Goal: Entertainment & Leisure: Browse casually

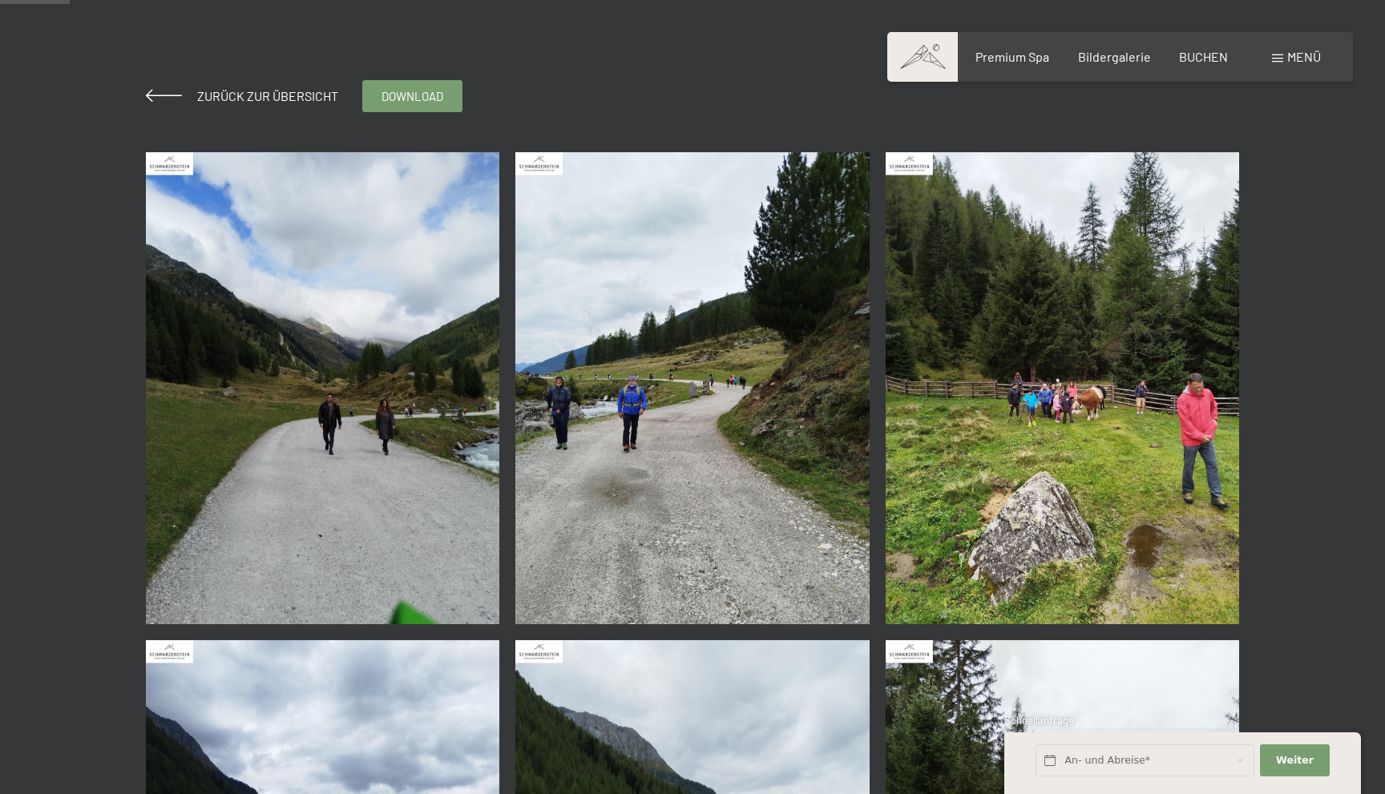
click at [435, 433] on img at bounding box center [323, 388] width 354 height 472
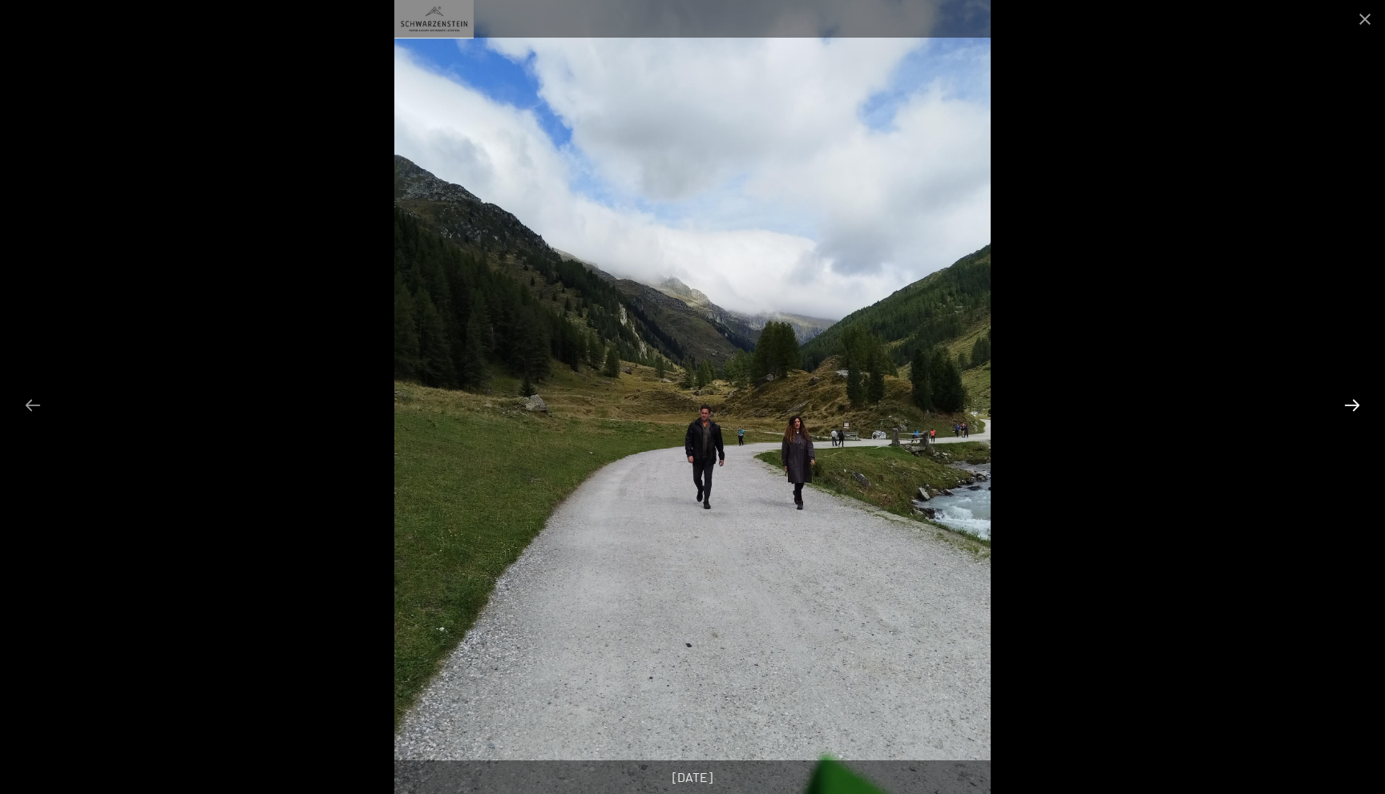
click at [1358, 400] on button "Next slide" at bounding box center [1352, 404] width 34 height 31
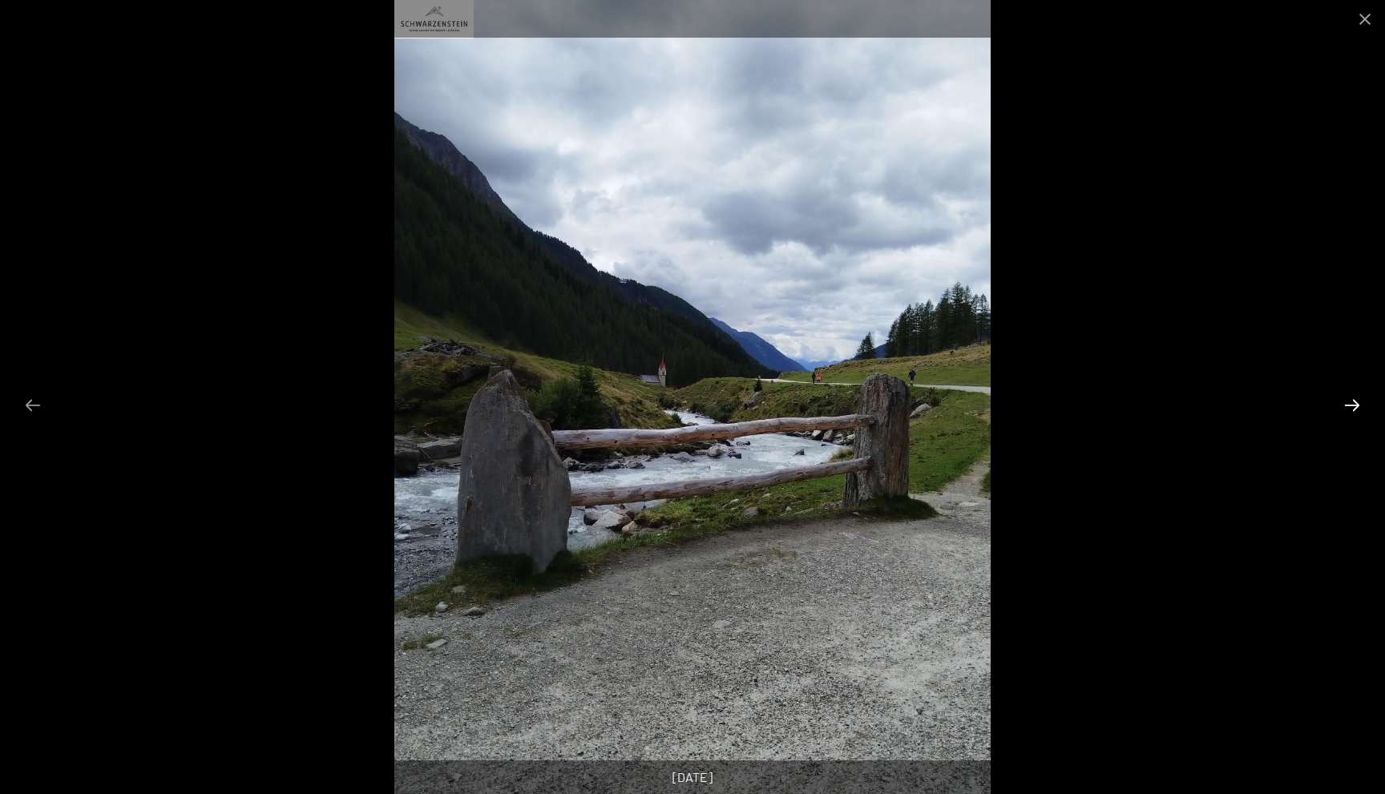
click at [1358, 400] on button "Next slide" at bounding box center [1352, 404] width 34 height 31
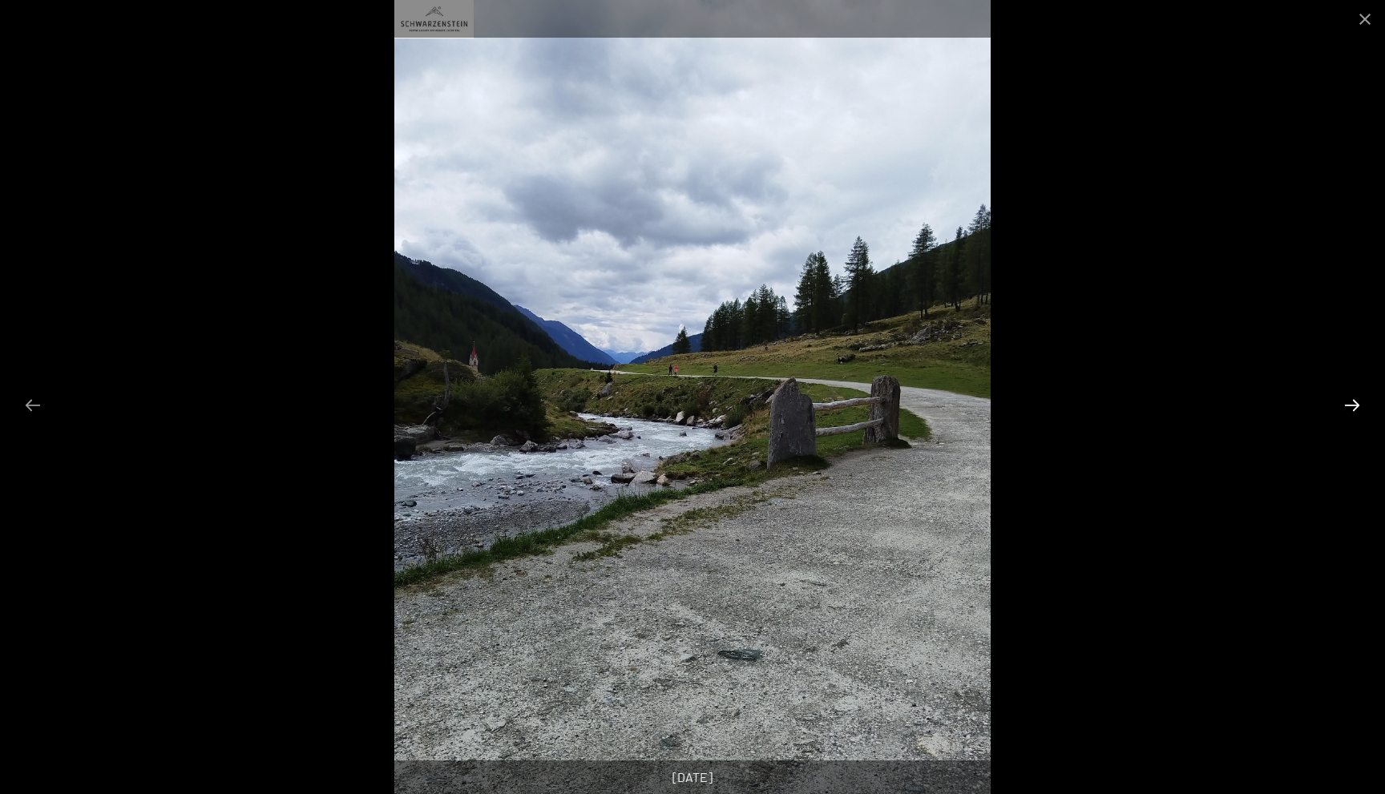
click at [1358, 400] on button "Next slide" at bounding box center [1352, 404] width 34 height 31
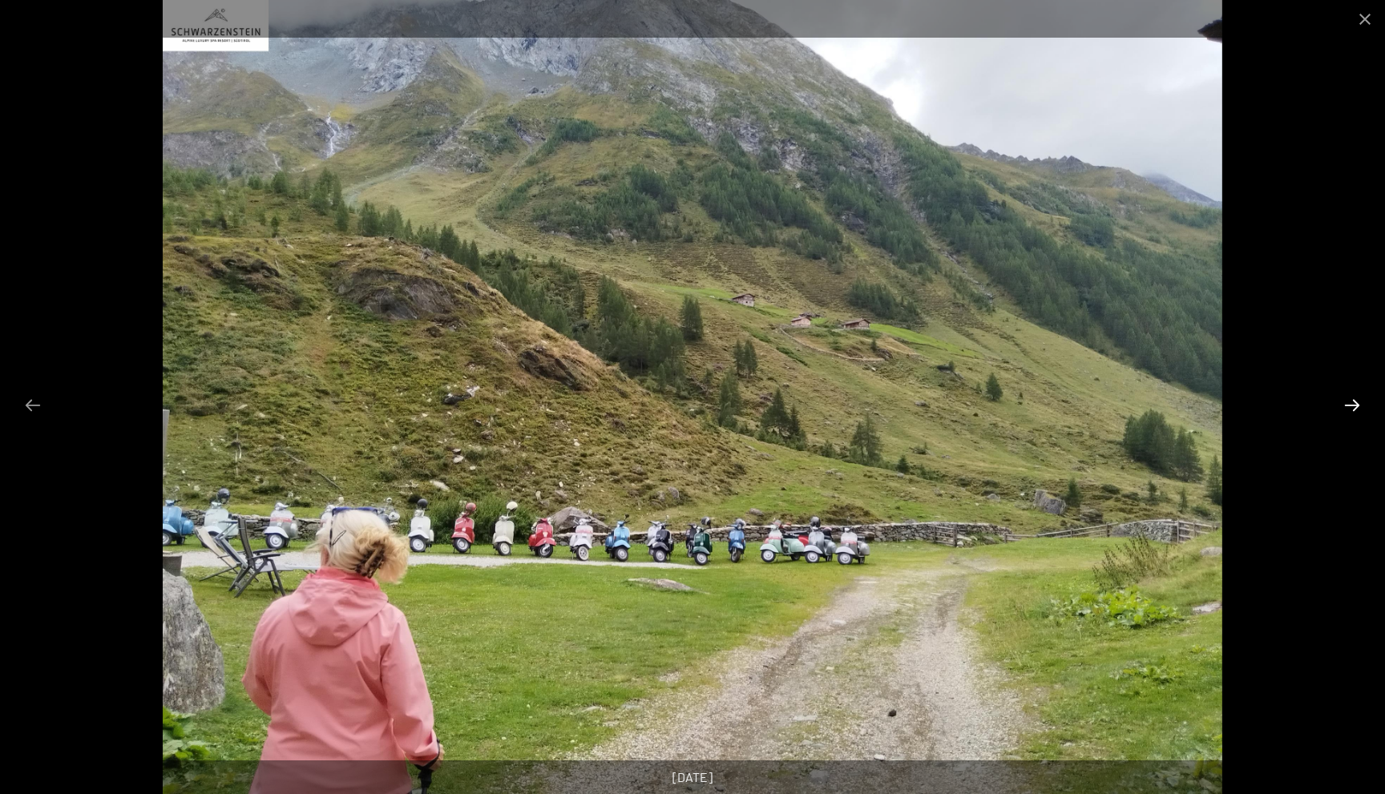
click at [1358, 400] on button "Next slide" at bounding box center [1352, 404] width 34 height 31
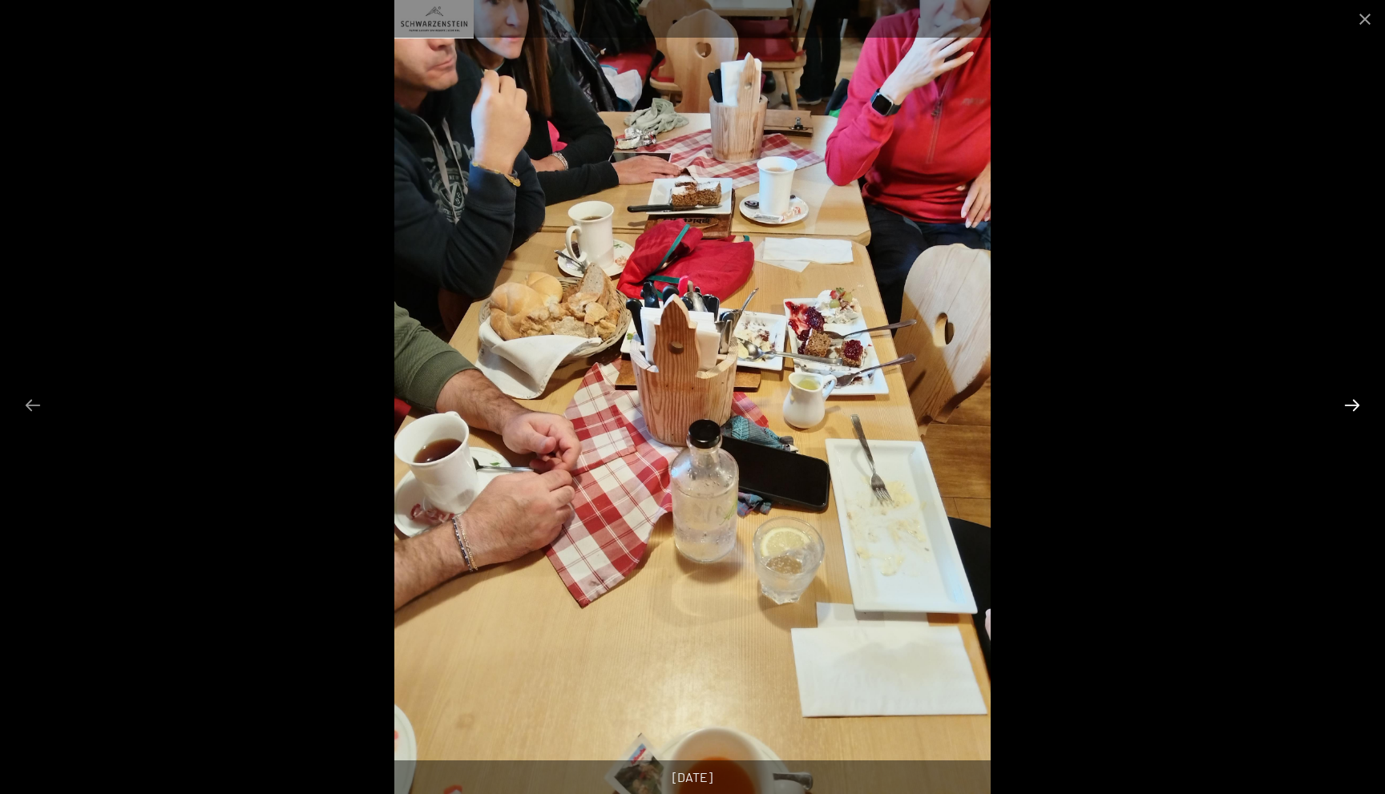
click at [1358, 400] on button "Next slide" at bounding box center [1352, 404] width 34 height 31
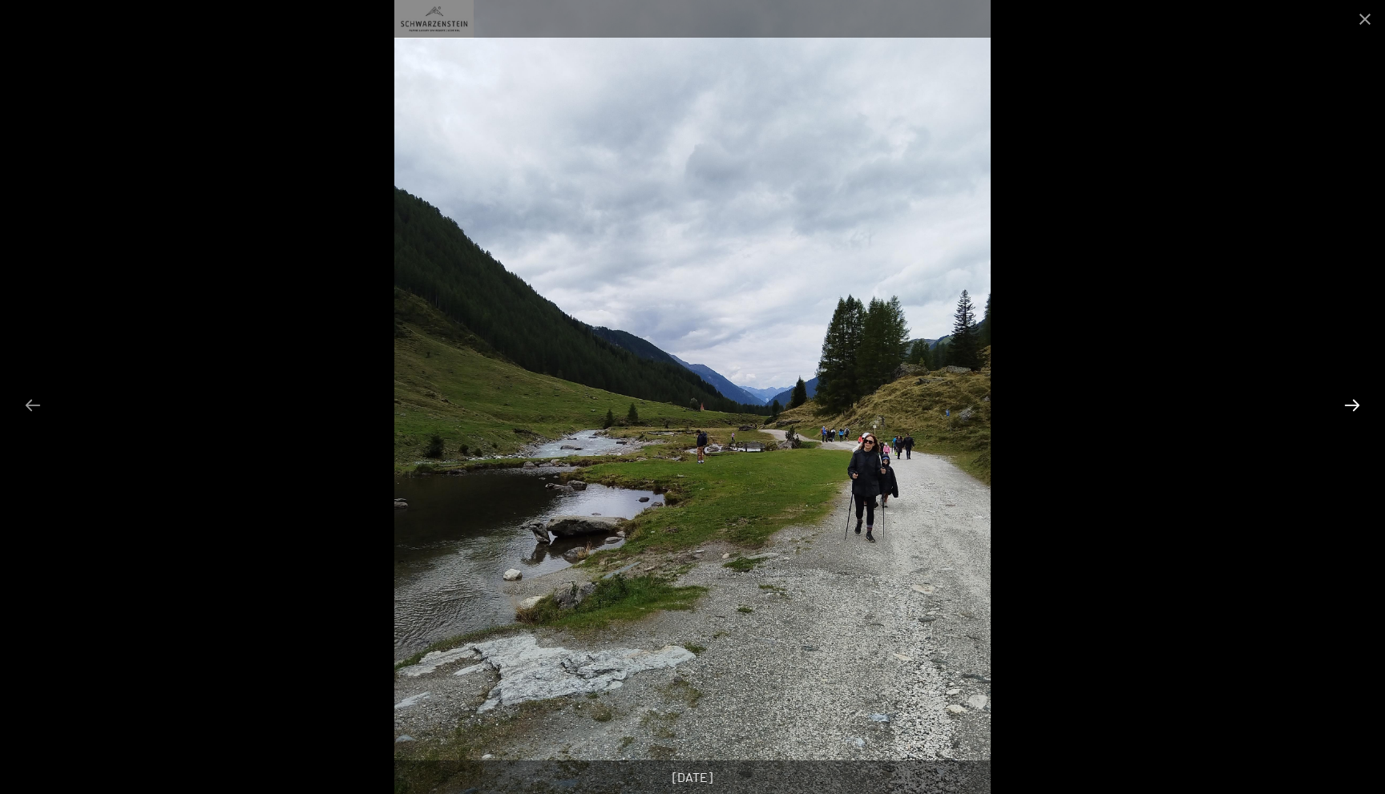
click at [1358, 400] on button "Next slide" at bounding box center [1352, 404] width 34 height 31
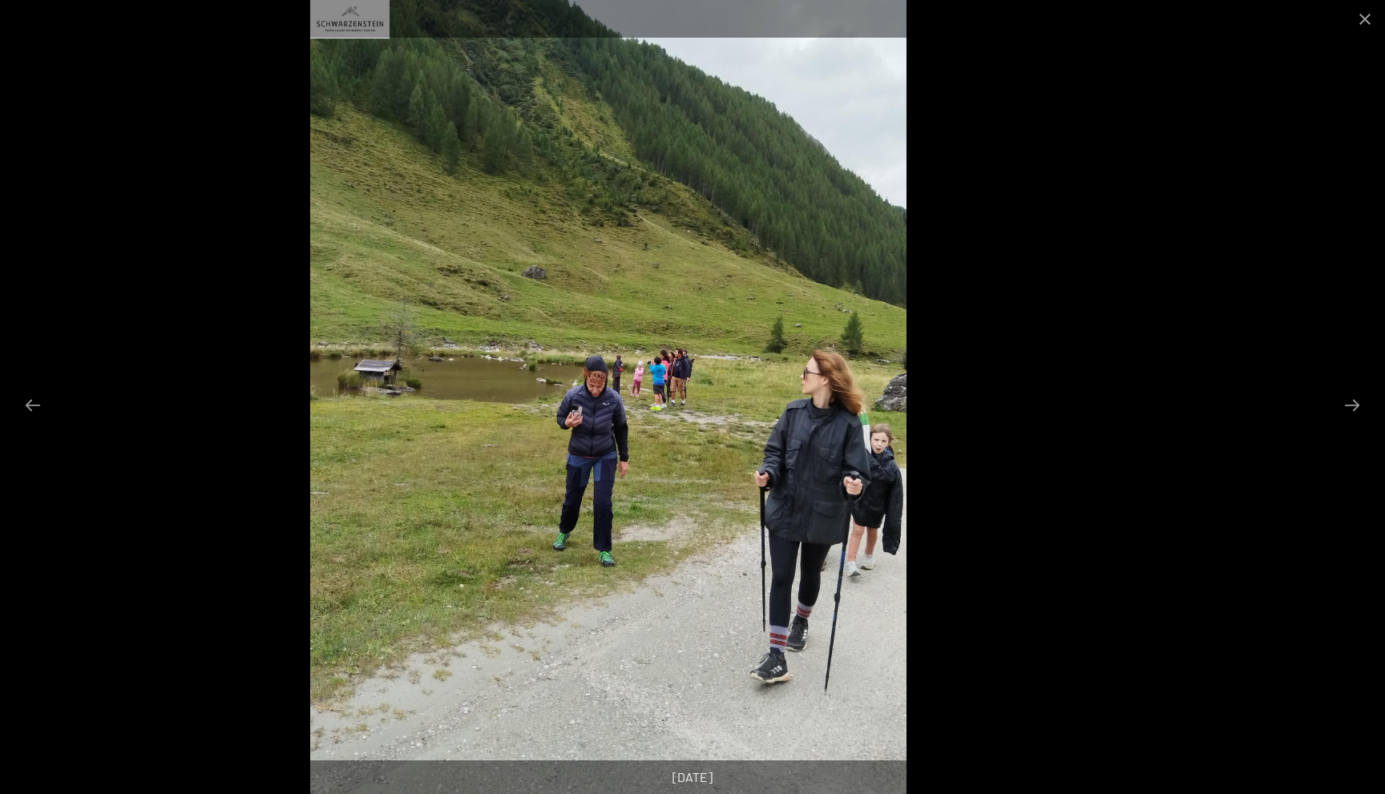
click at [708, 589] on img at bounding box center [607, 397] width 595 height 794
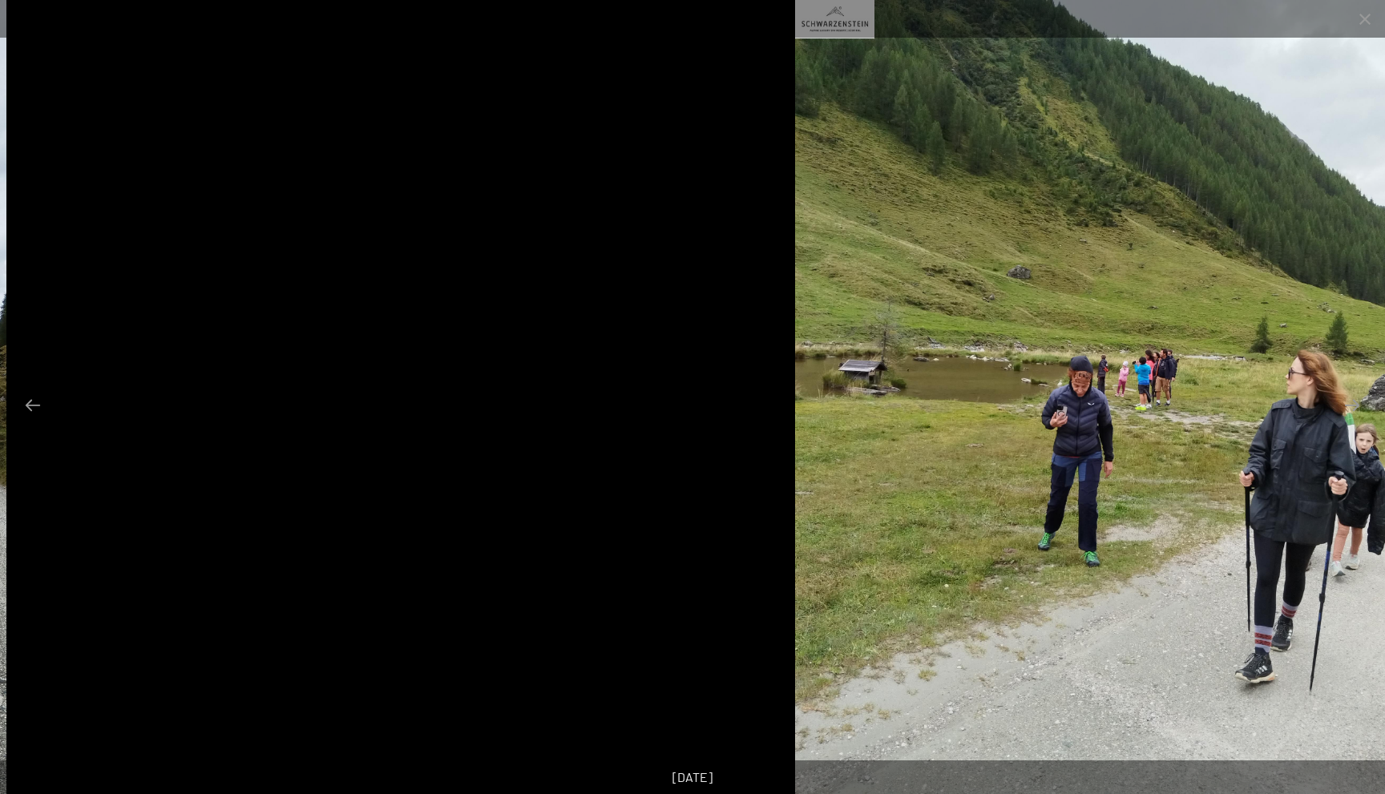
click at [1109, 448] on img at bounding box center [1092, 397] width 595 height 794
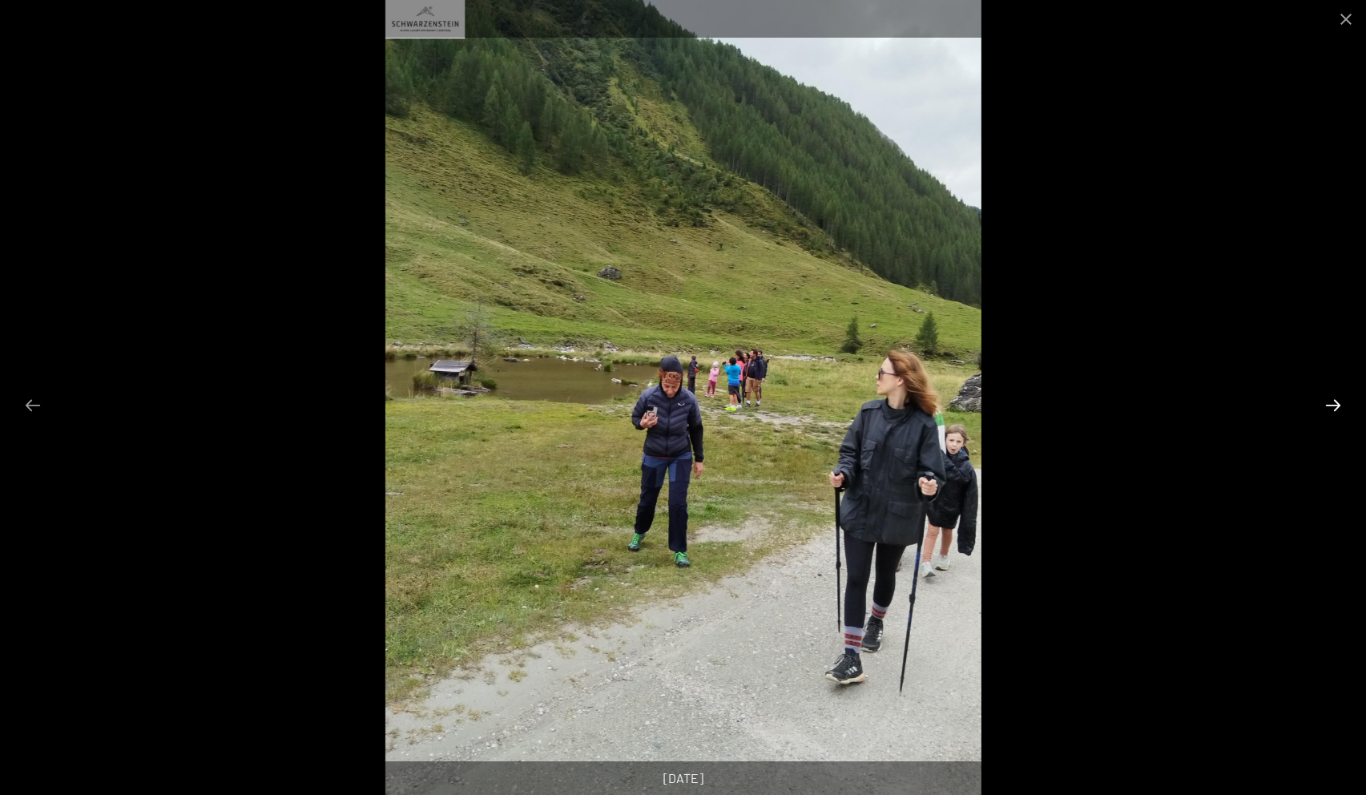
click at [1331, 407] on button "Next slide" at bounding box center [1333, 404] width 34 height 31
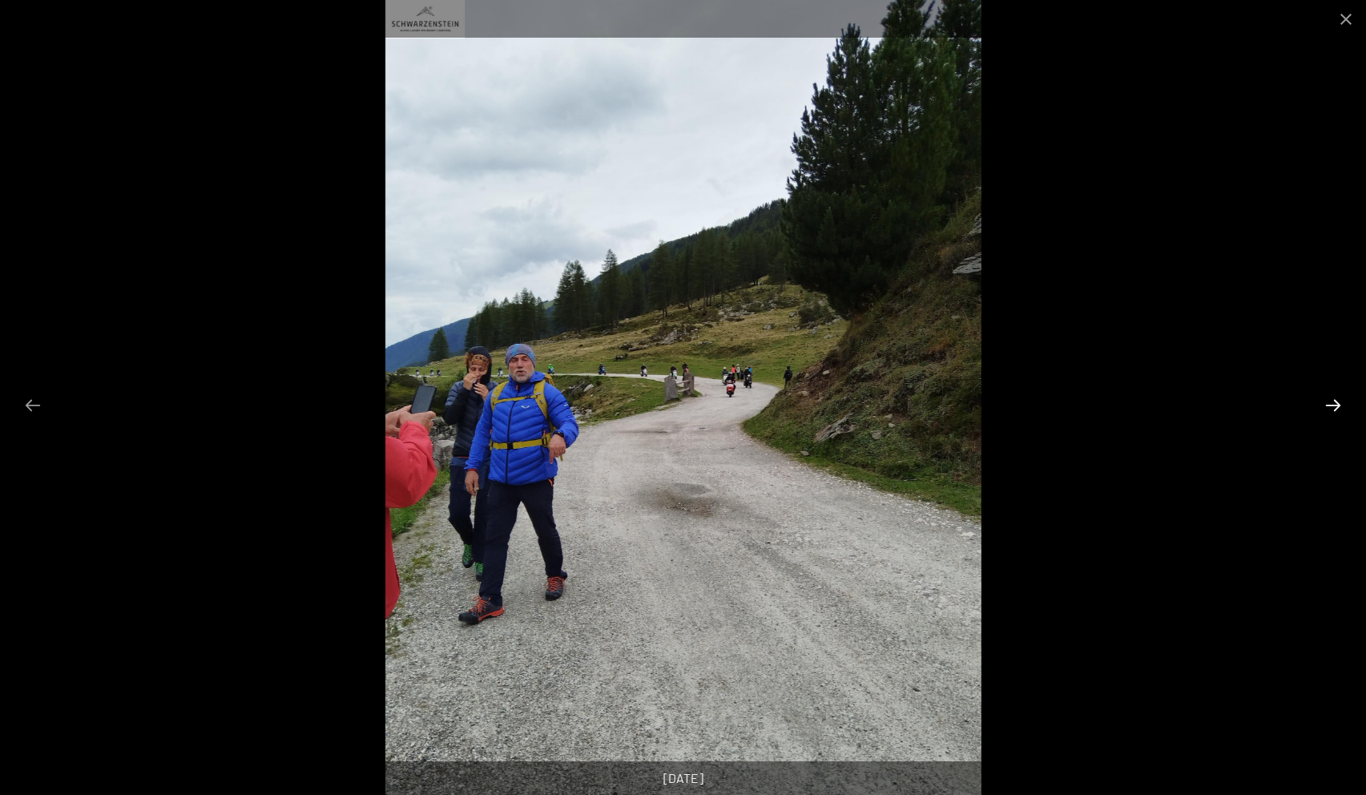
click at [1331, 407] on button "Next slide" at bounding box center [1333, 404] width 34 height 31
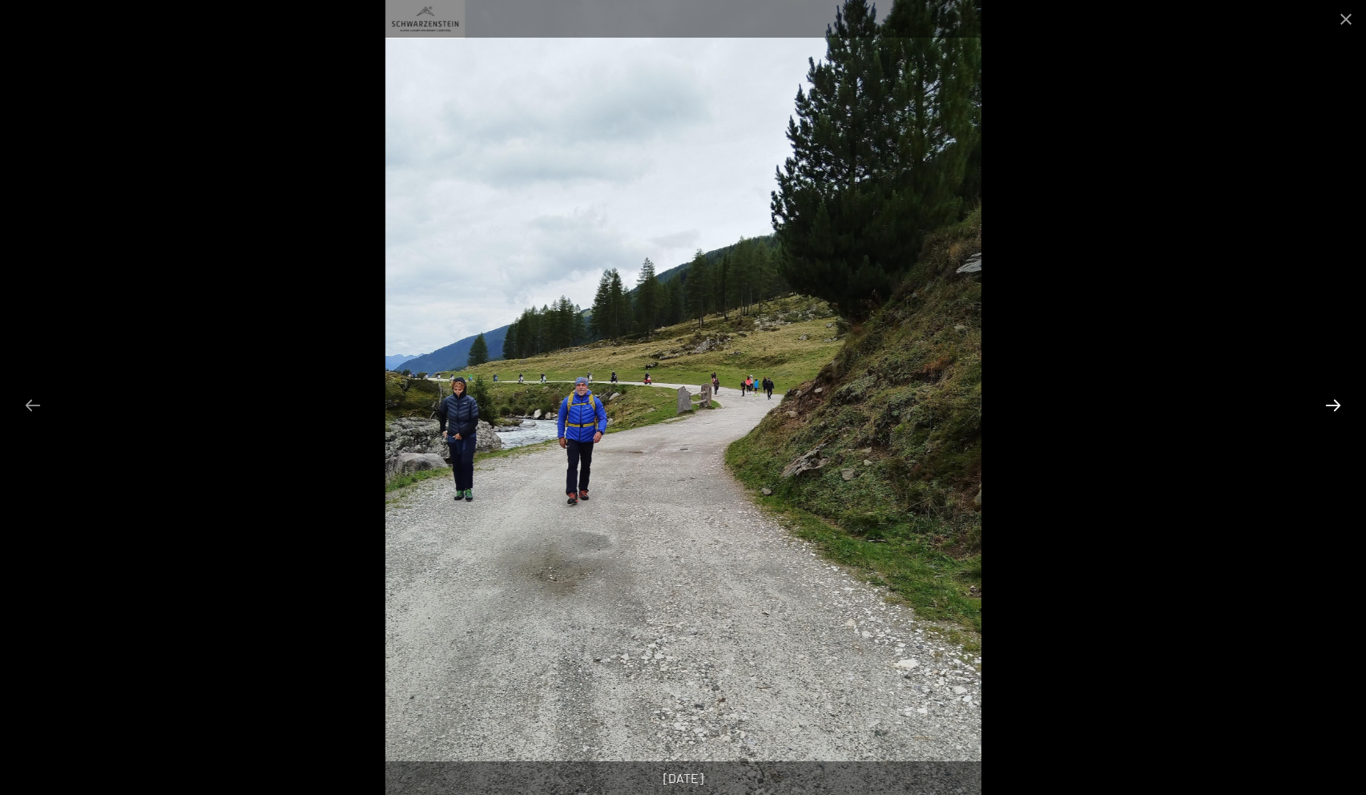
click at [1331, 407] on button "Next slide" at bounding box center [1333, 404] width 34 height 31
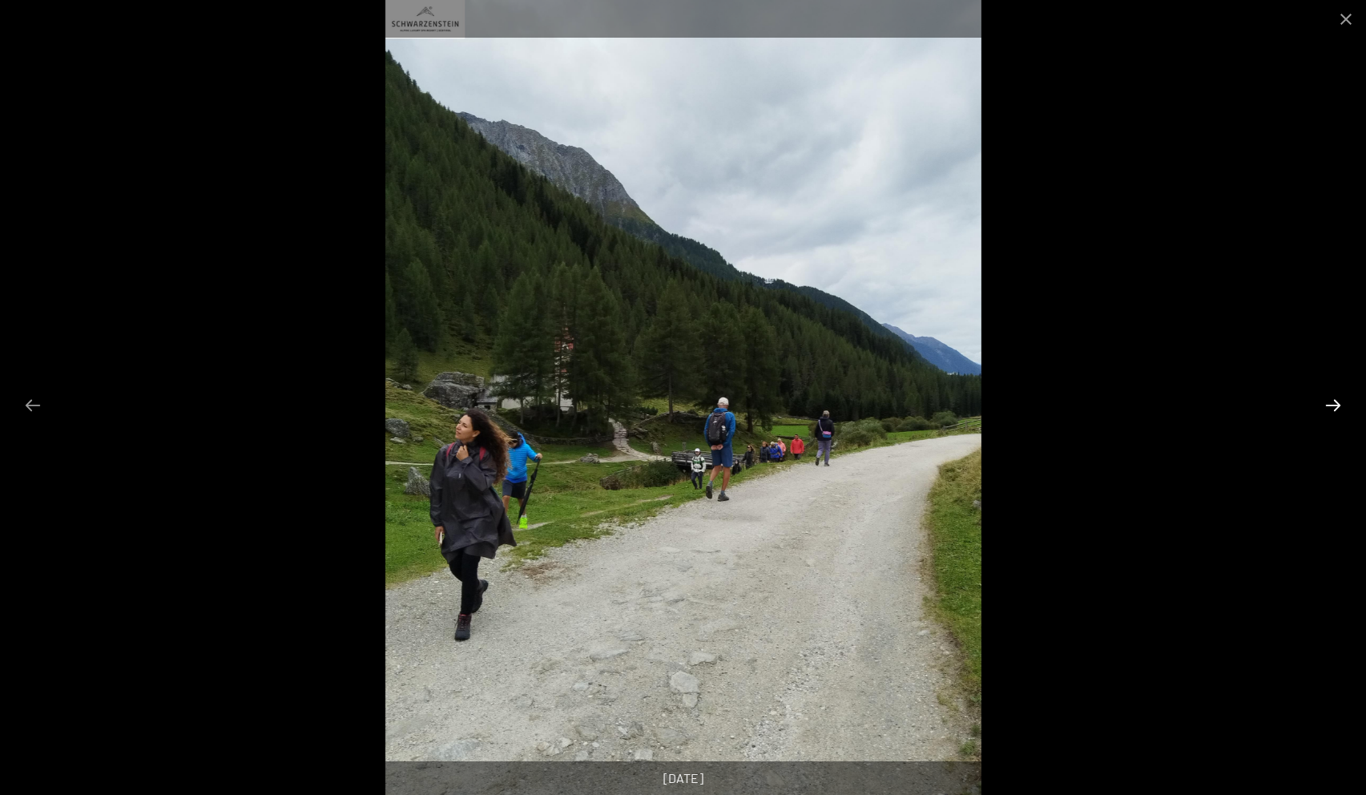
click at [1331, 407] on button "Next slide" at bounding box center [1333, 404] width 34 height 31
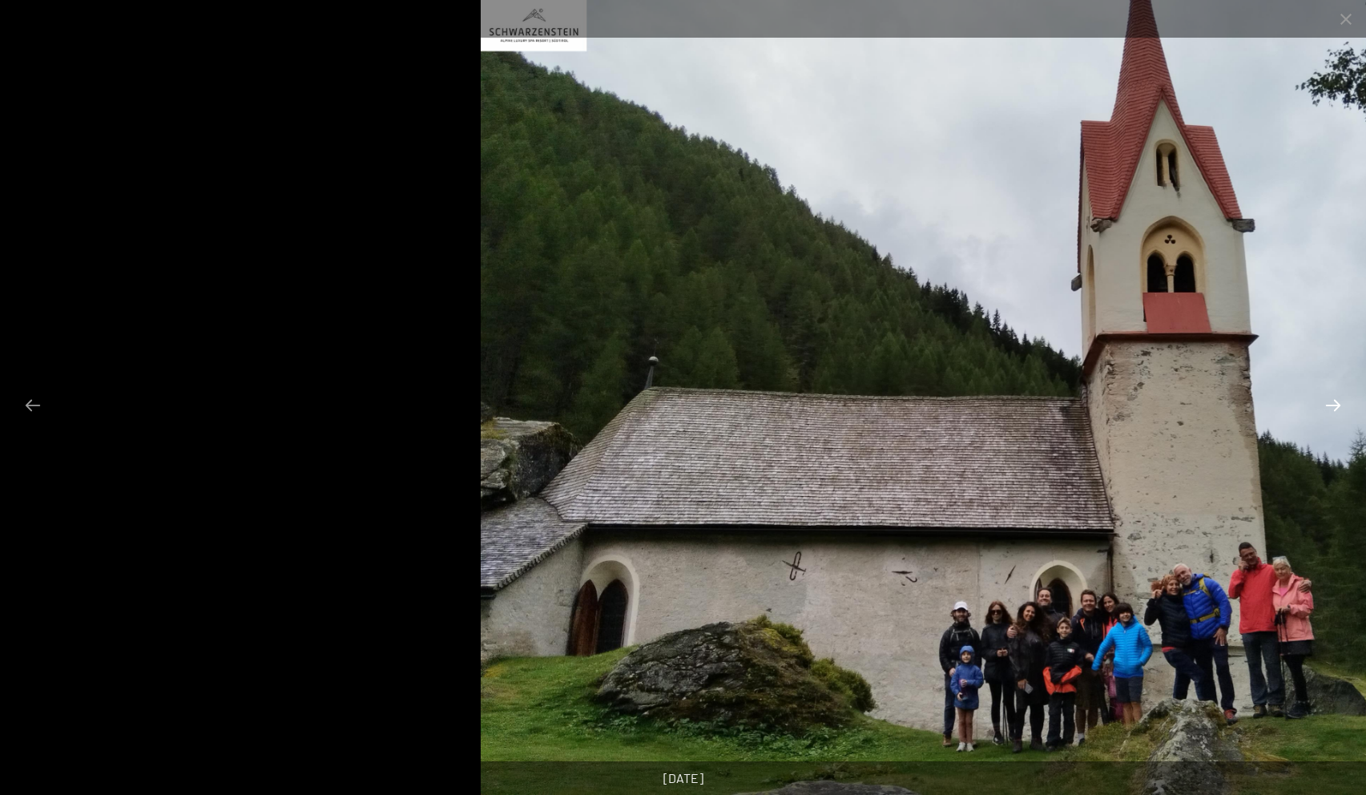
click at [1338, 397] on button "Next slide" at bounding box center [1333, 404] width 34 height 31
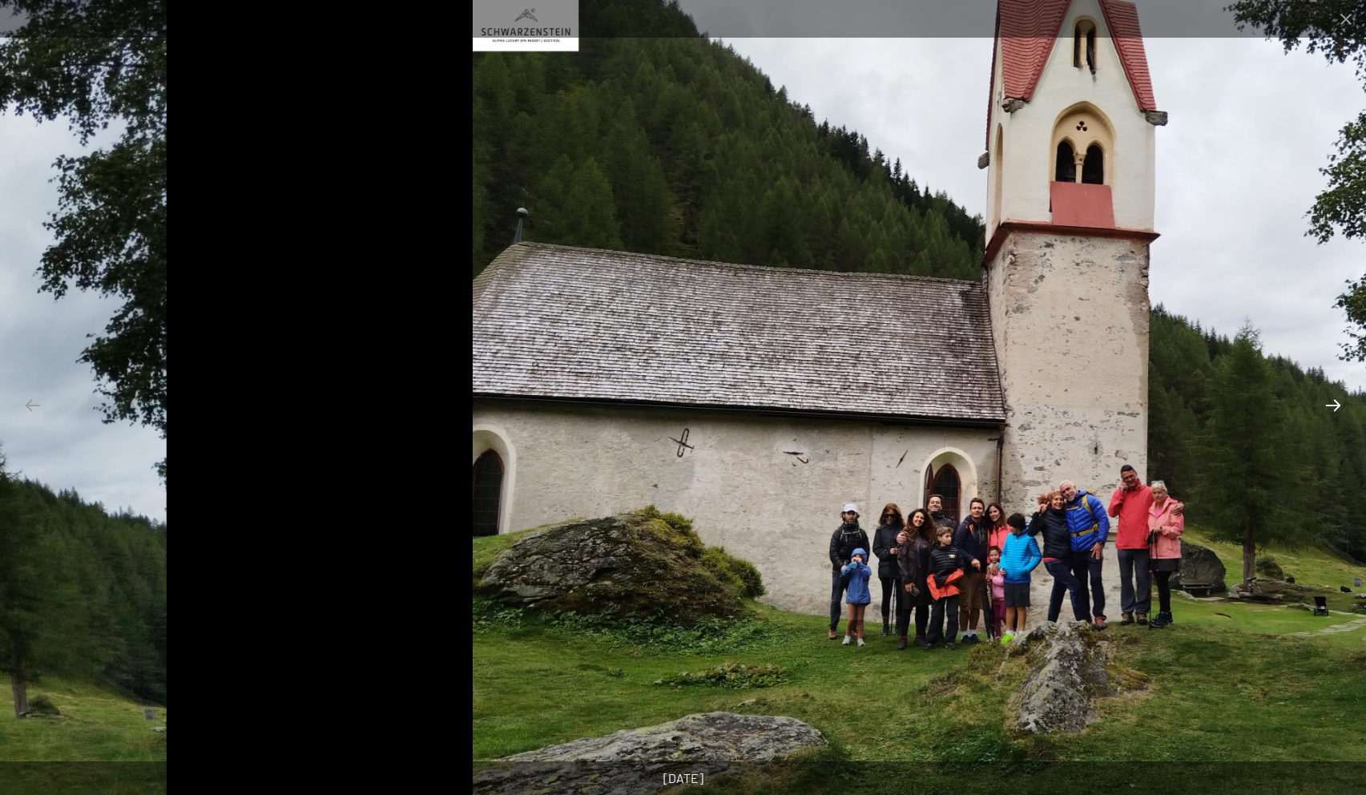
click at [1334, 407] on button "Next slide" at bounding box center [1333, 404] width 34 height 31
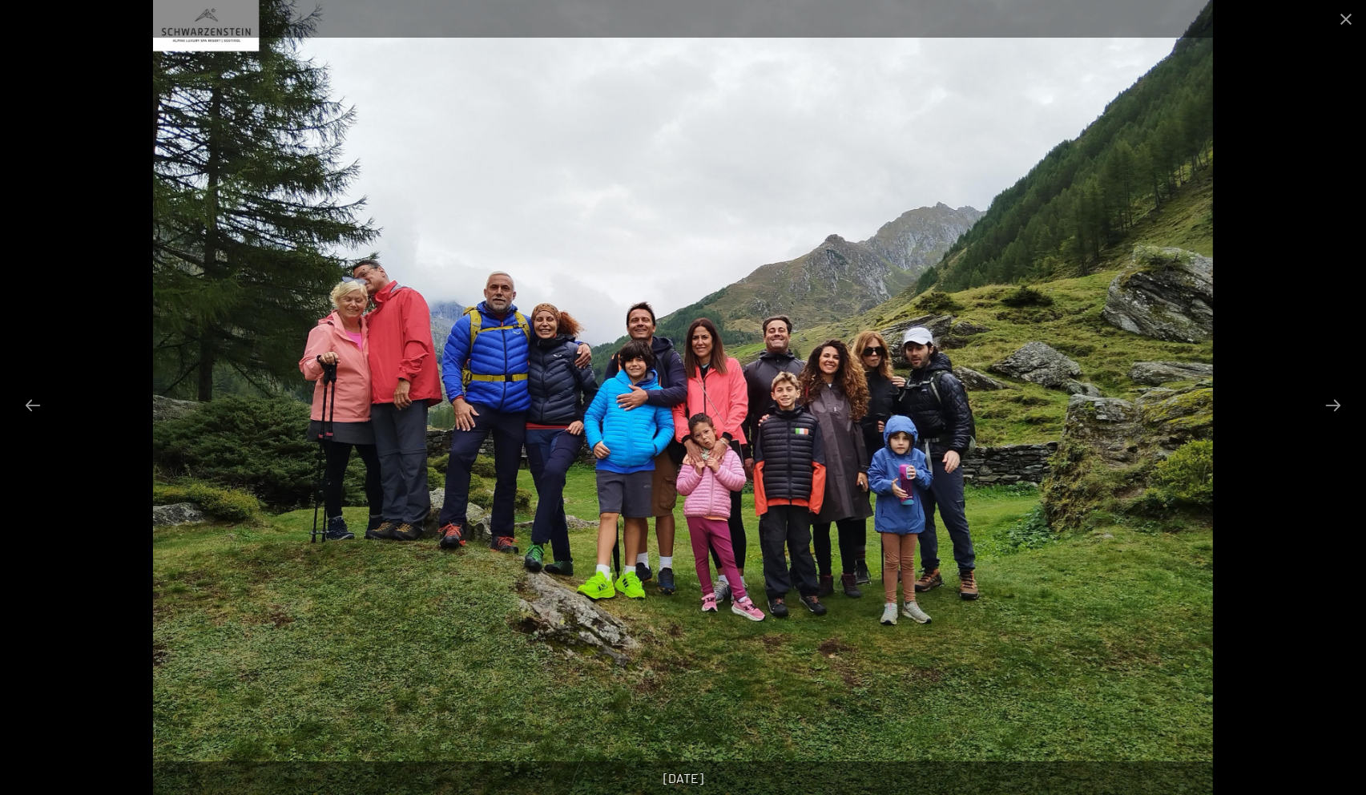
click at [1103, 435] on img at bounding box center [683, 397] width 1060 height 795
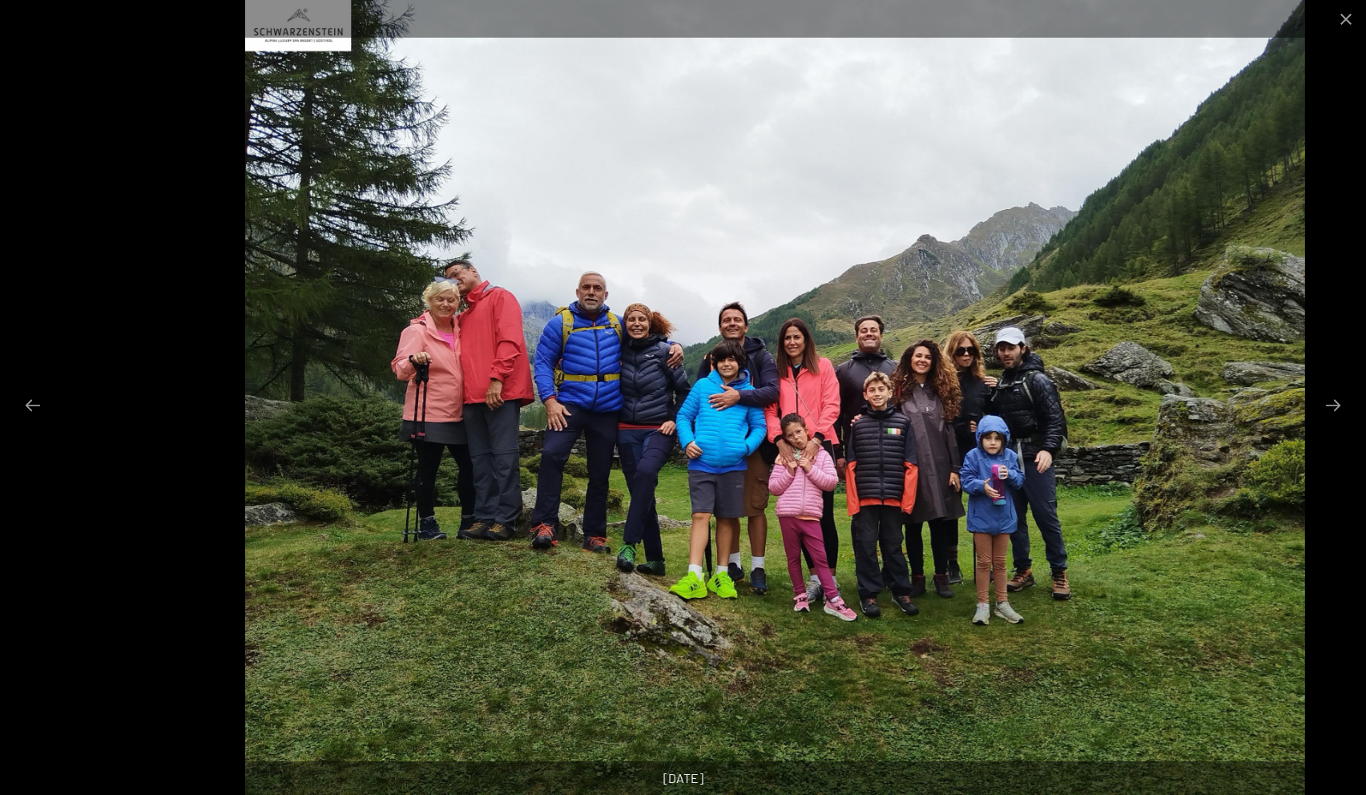
click at [1195, 474] on img at bounding box center [775, 397] width 1060 height 795
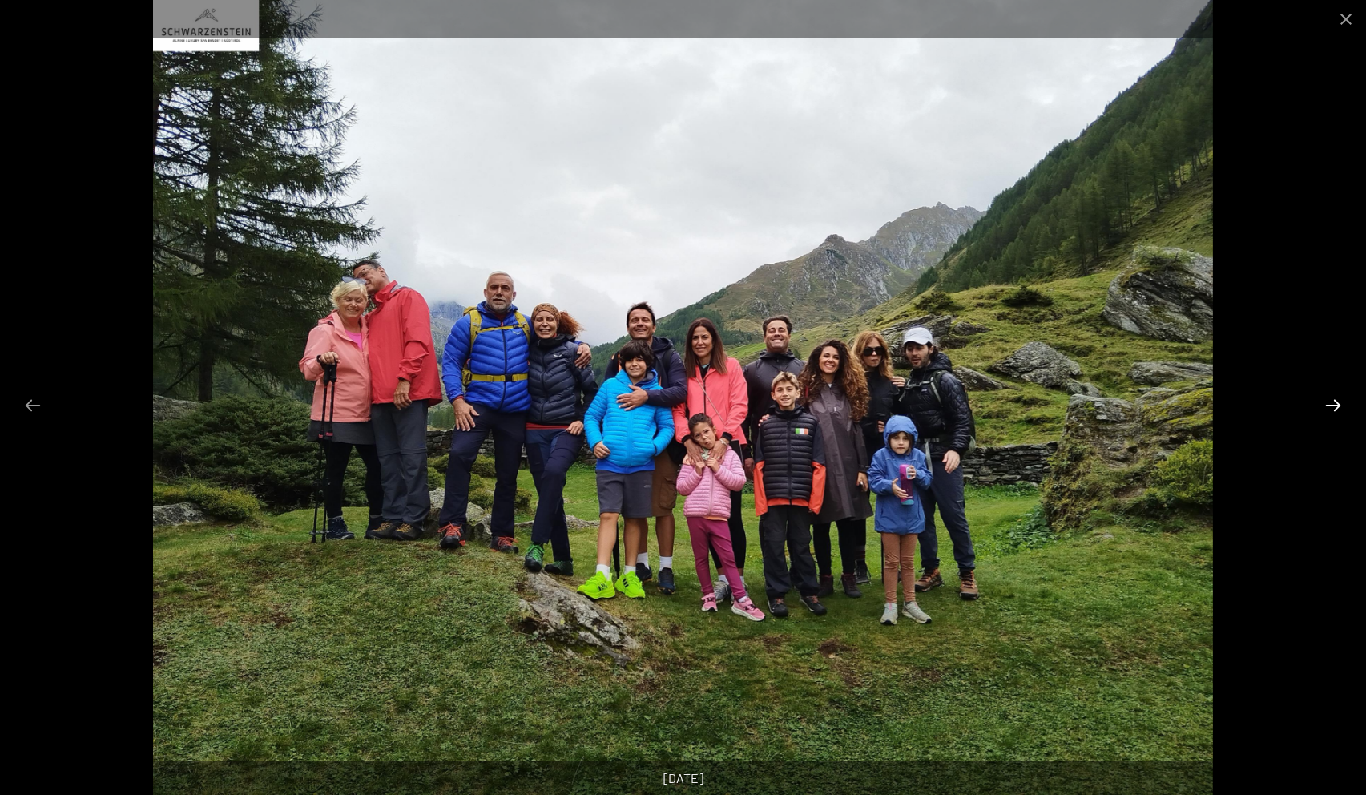
click at [1332, 403] on button "Next slide" at bounding box center [1333, 404] width 34 height 31
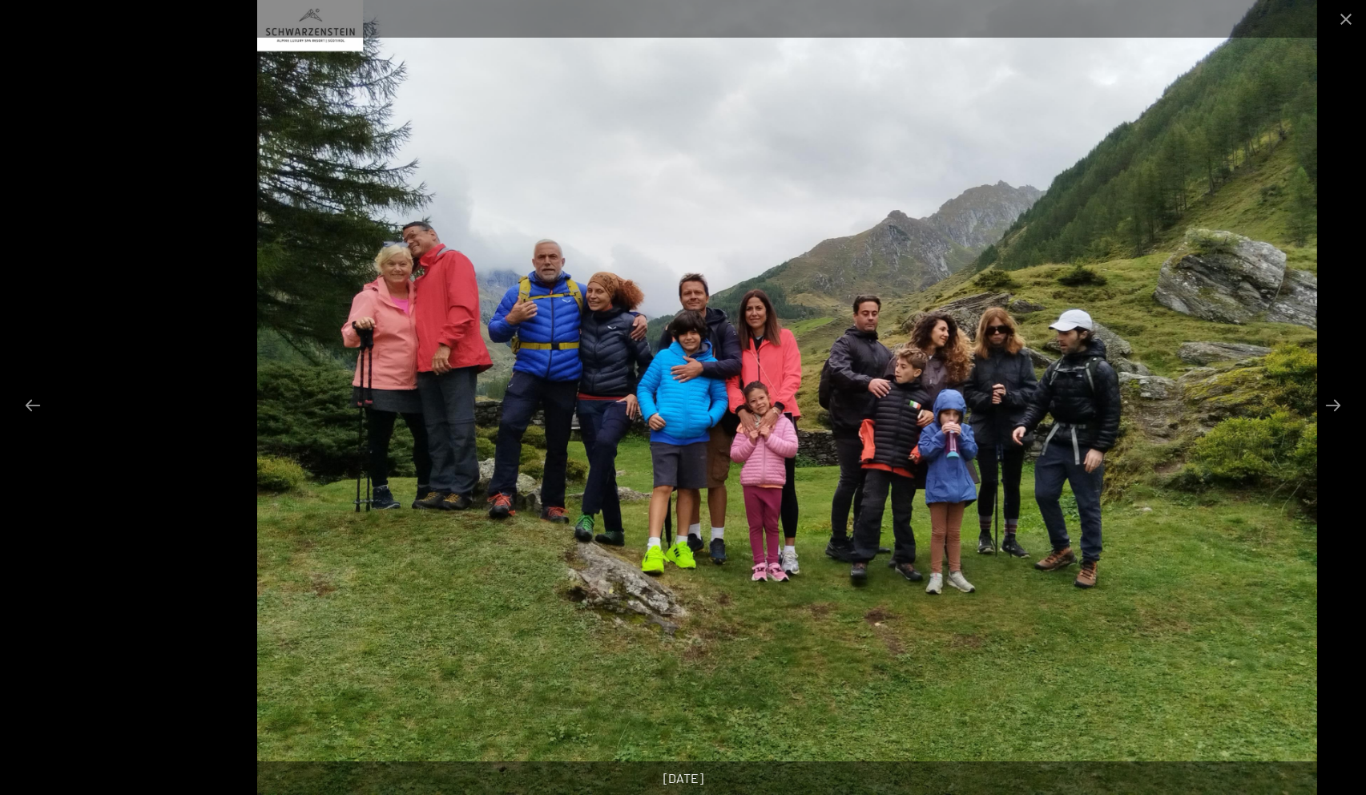
click at [1143, 470] on img at bounding box center [787, 397] width 1060 height 795
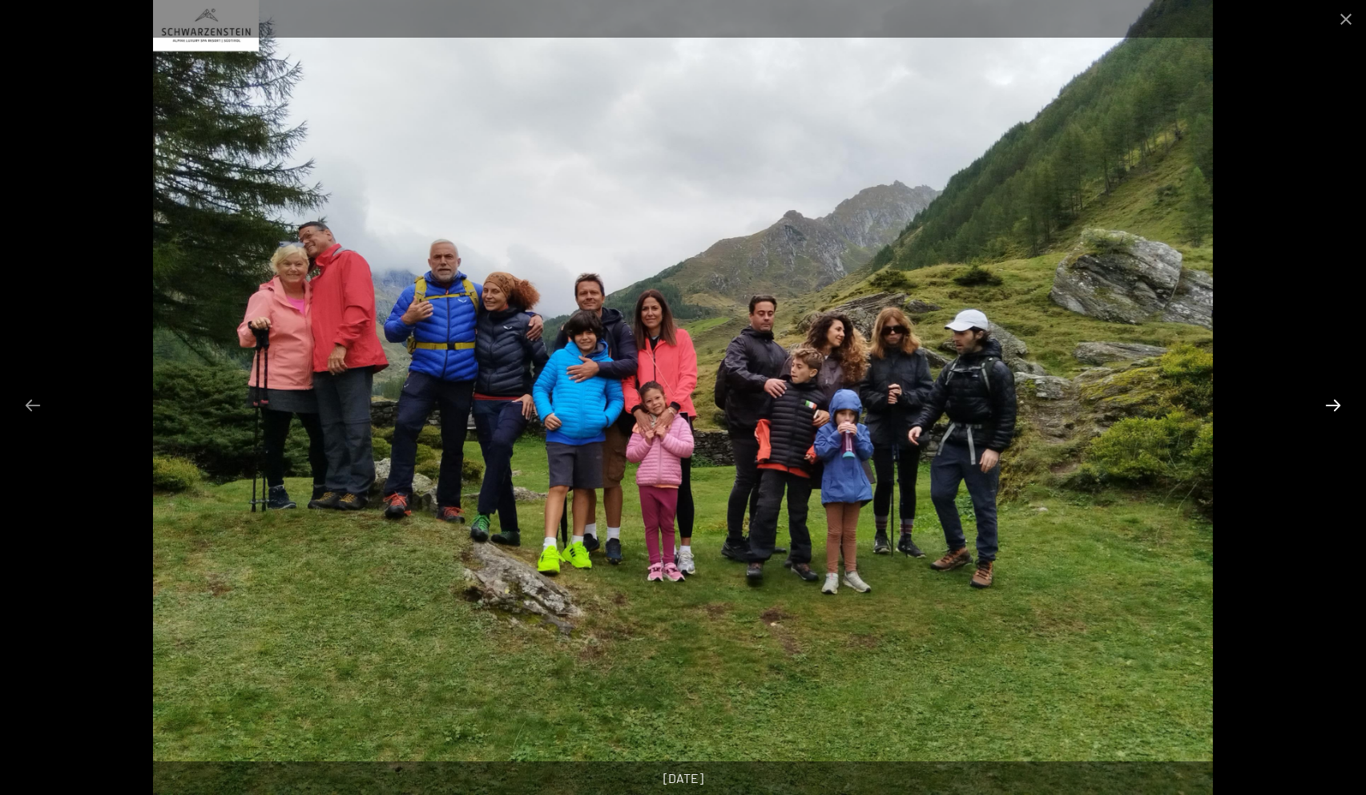
click at [1333, 403] on button "Next slide" at bounding box center [1333, 404] width 34 height 31
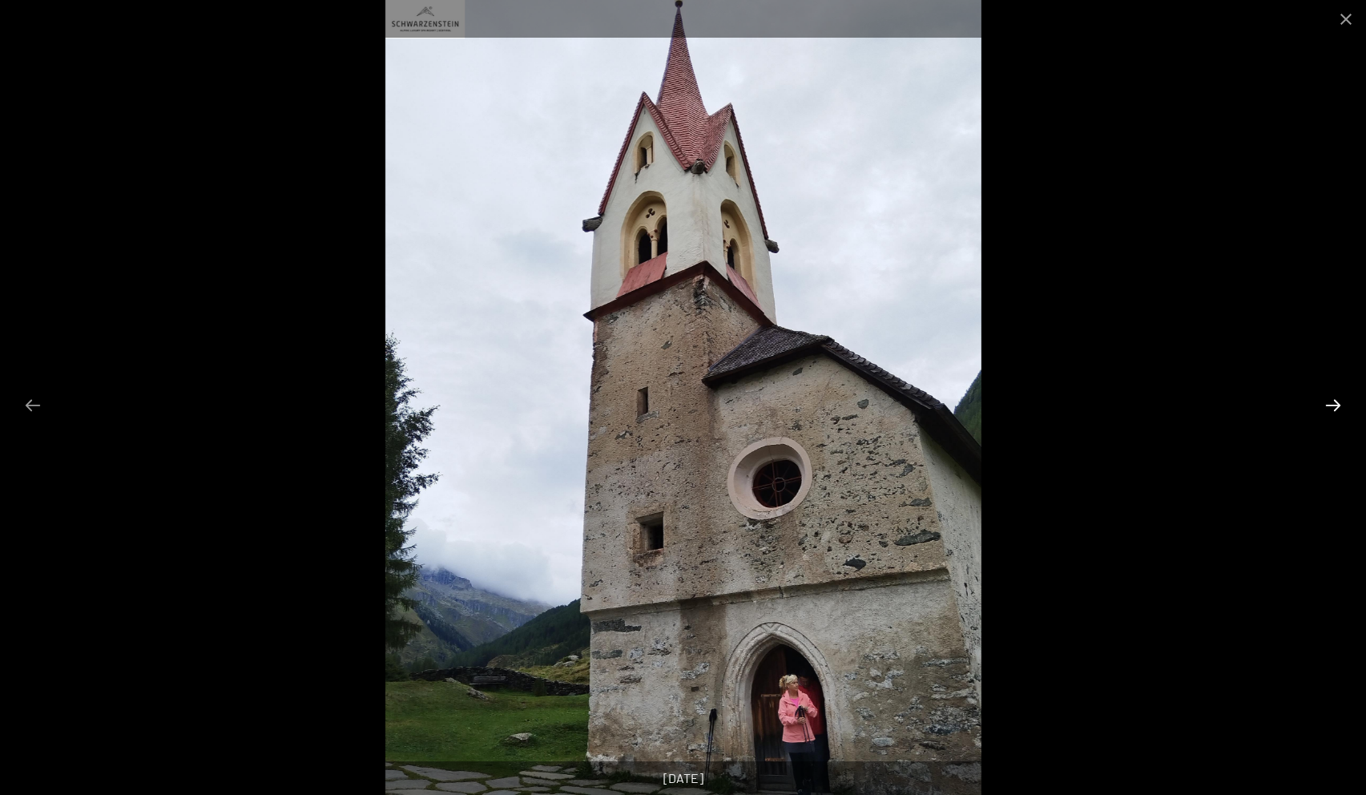
click at [1333, 404] on button "Next slide" at bounding box center [1333, 404] width 34 height 31
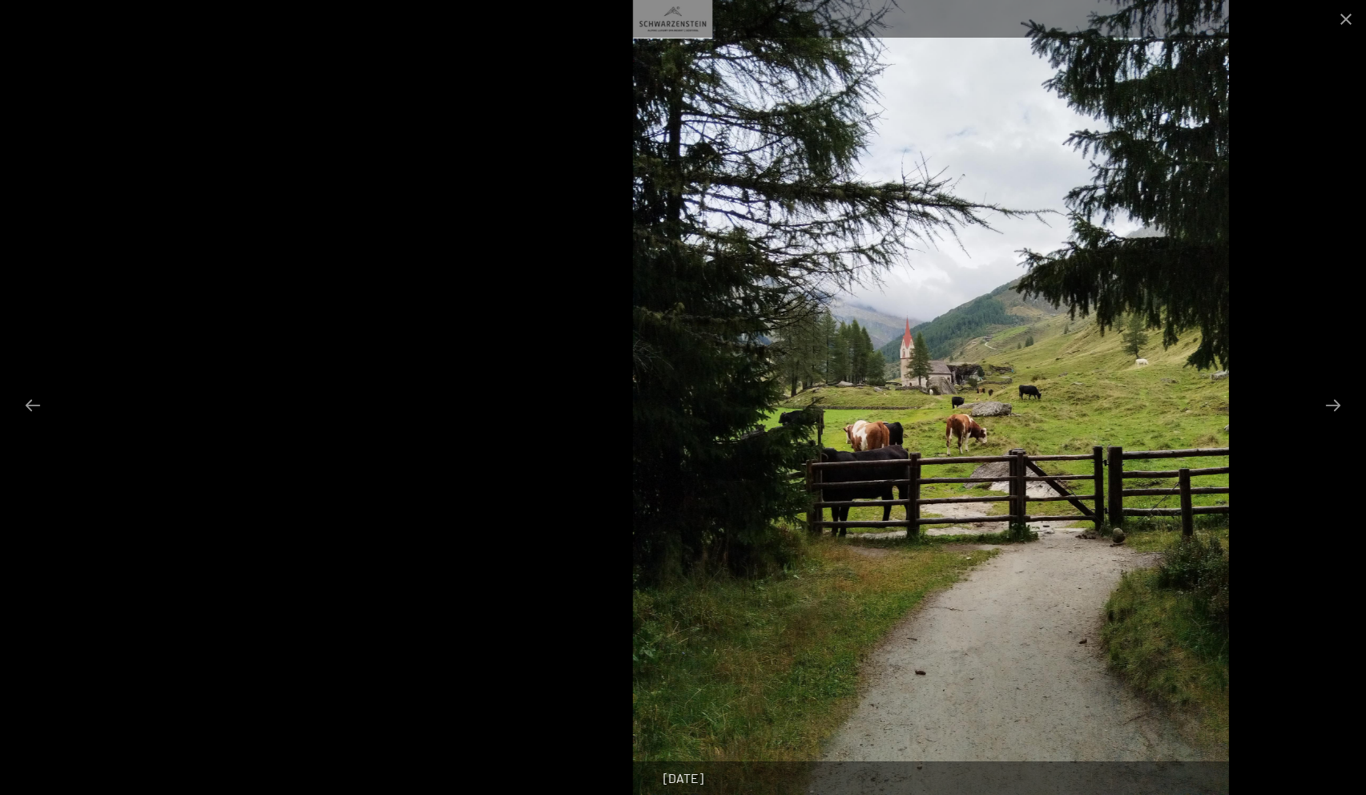
click at [1113, 534] on img at bounding box center [931, 397] width 596 height 795
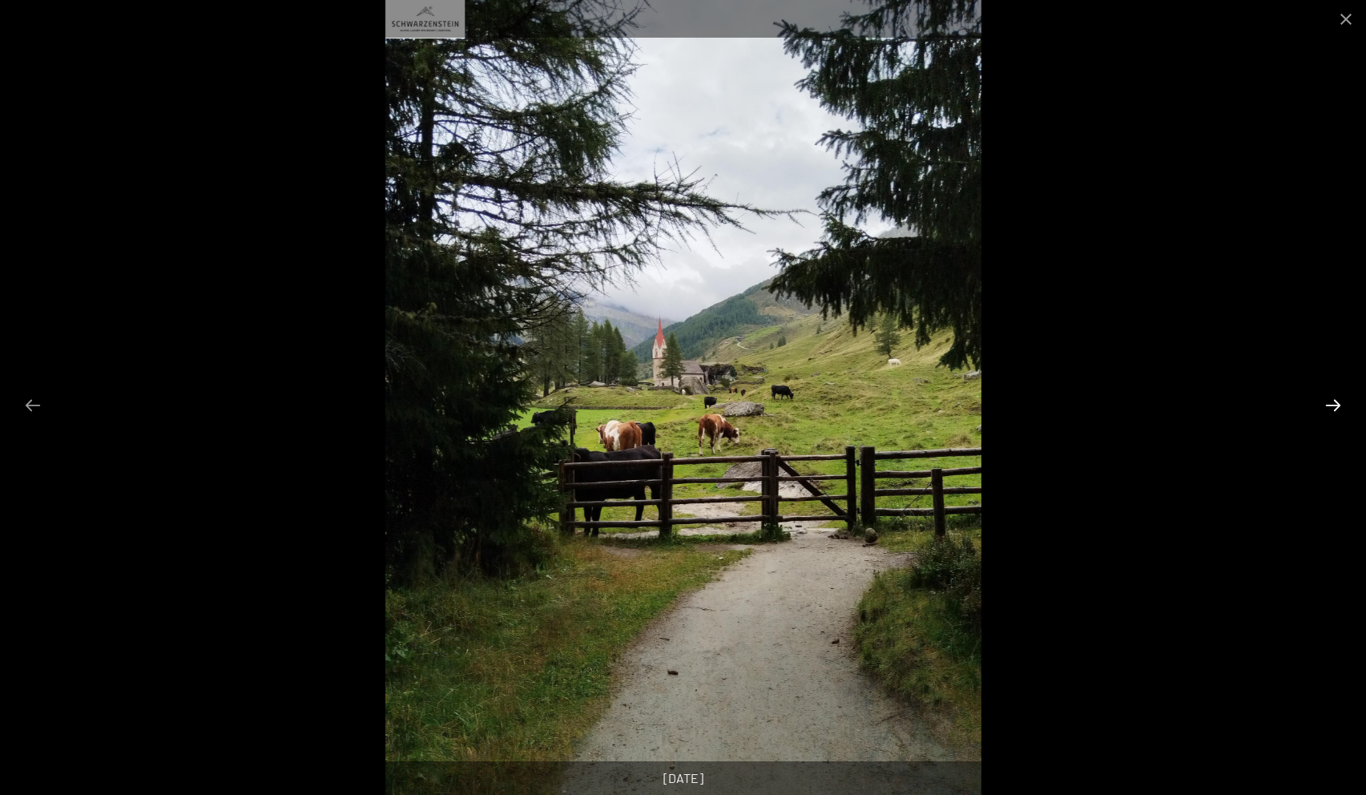
click at [1331, 405] on button "Next slide" at bounding box center [1333, 404] width 34 height 31
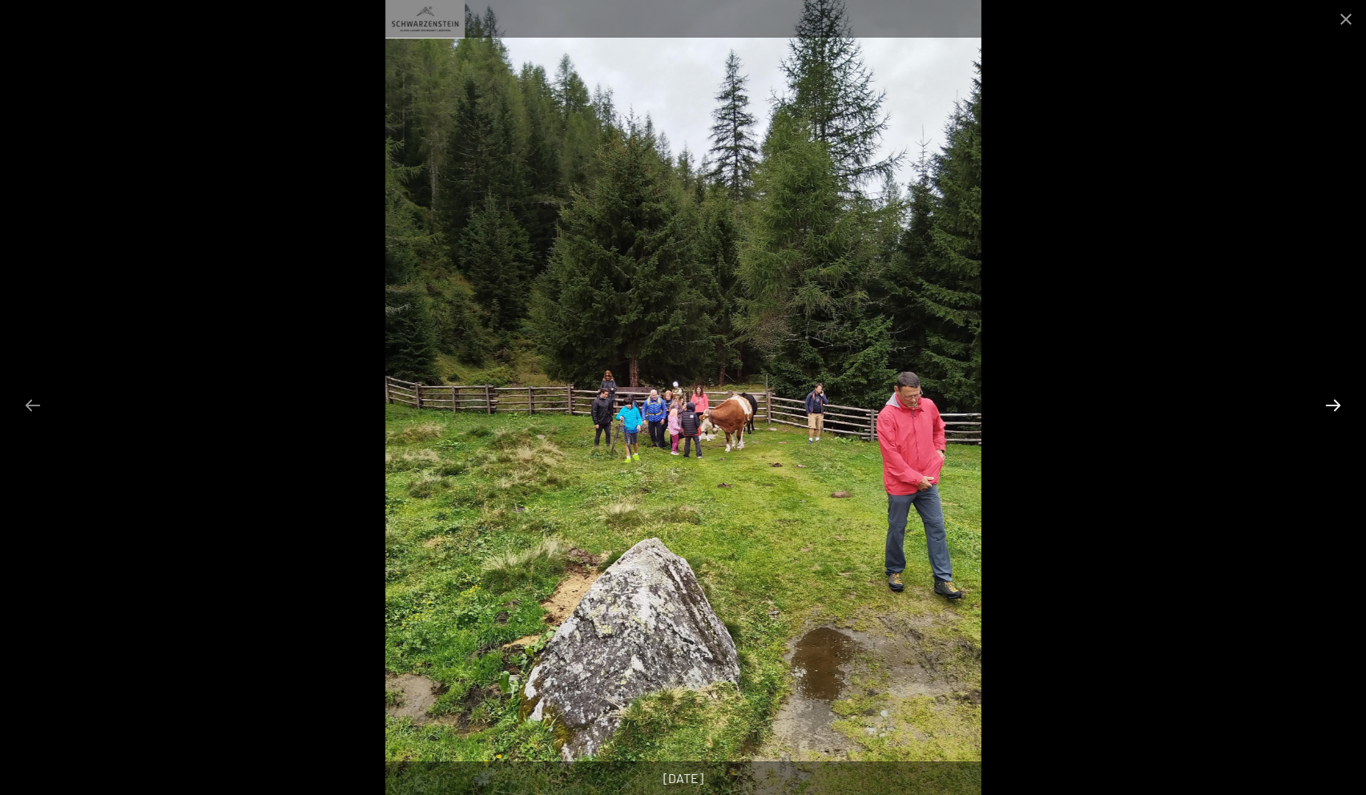
click at [1331, 405] on button "Next slide" at bounding box center [1333, 404] width 34 height 31
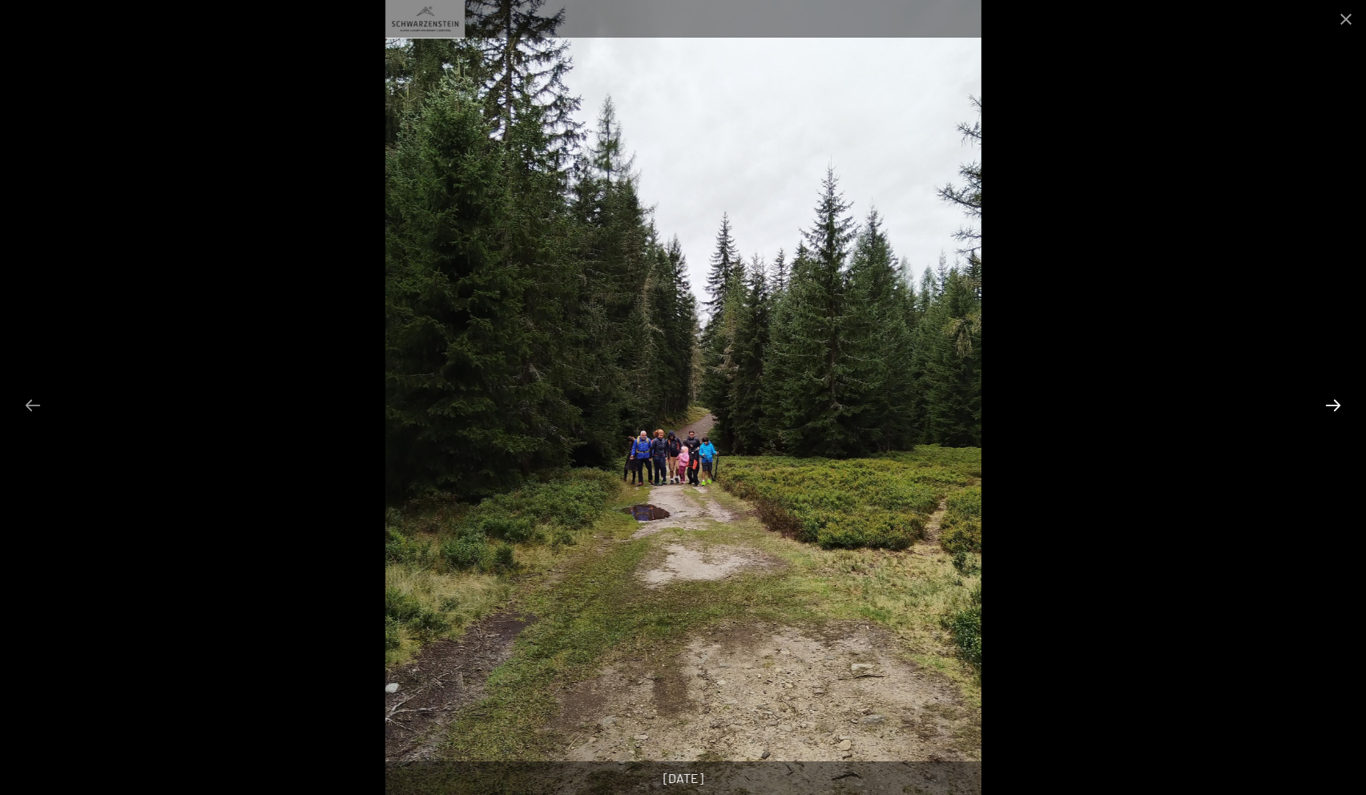
click at [1331, 405] on button "Next slide" at bounding box center [1333, 404] width 34 height 31
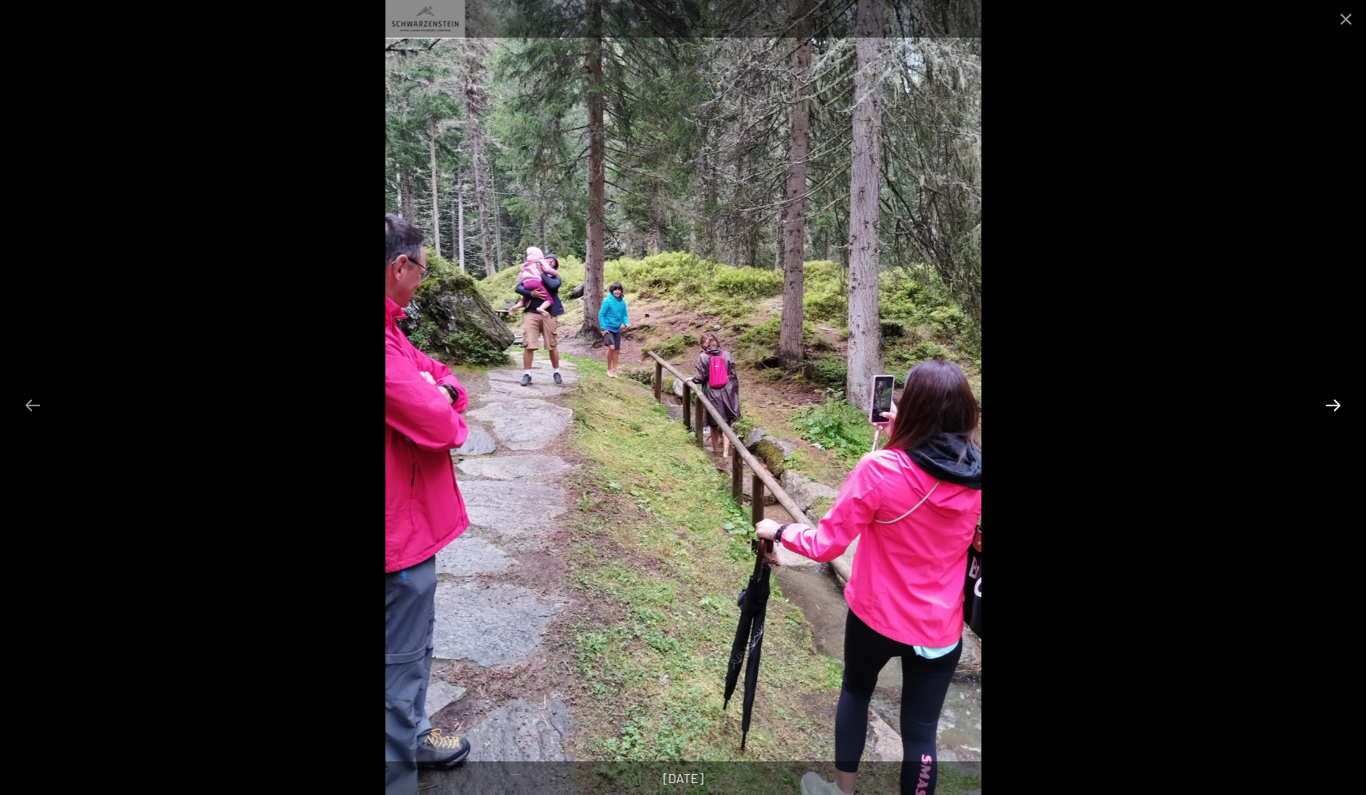
click at [1331, 405] on button "Next slide" at bounding box center [1333, 404] width 34 height 31
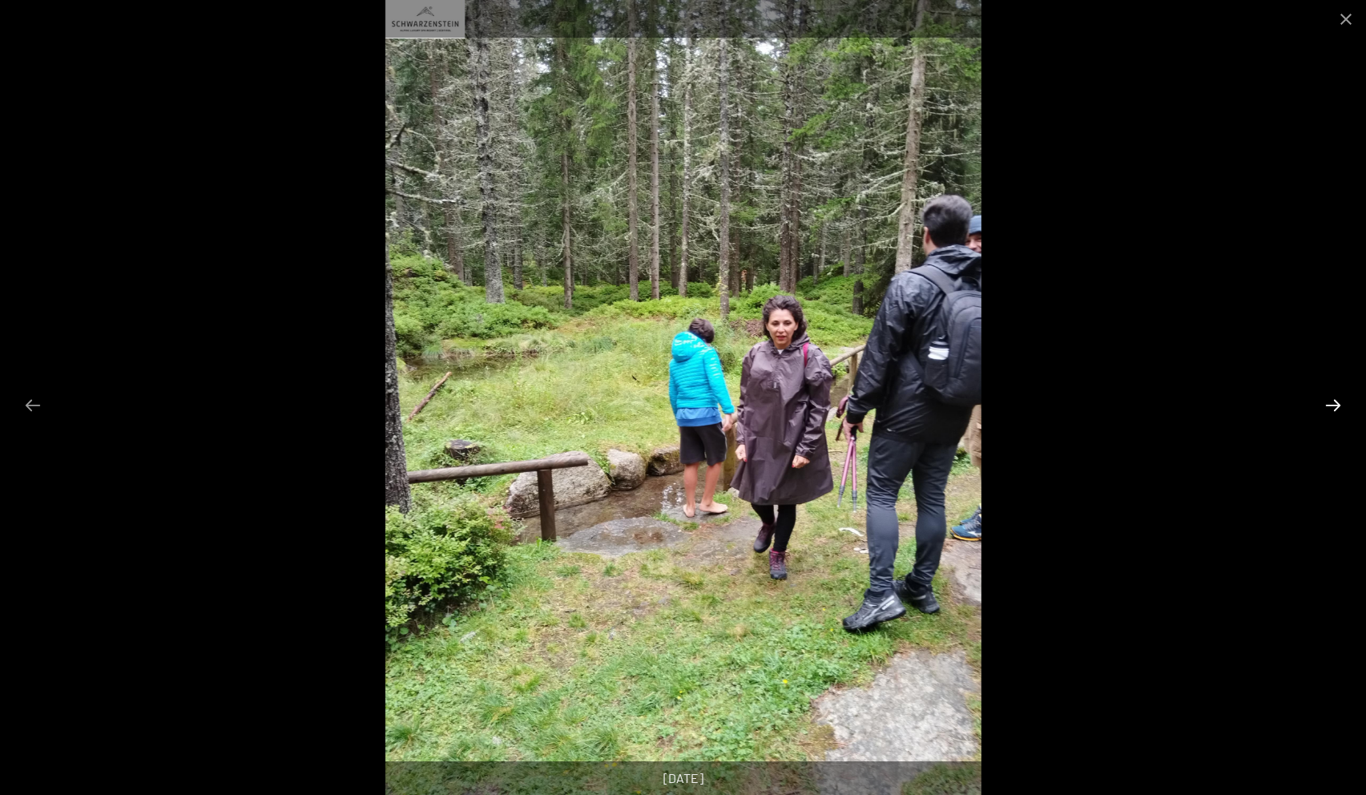
click at [1331, 405] on button "Next slide" at bounding box center [1333, 404] width 34 height 31
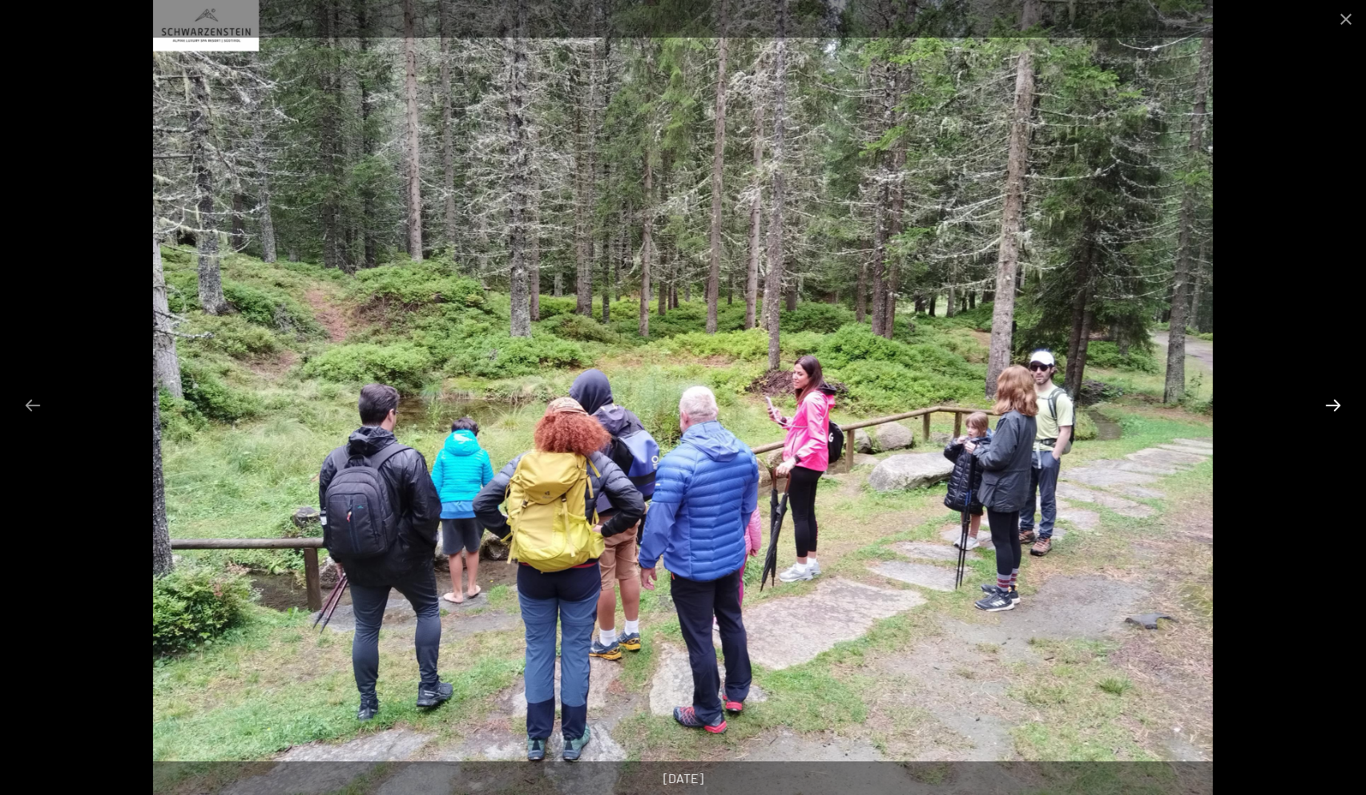
click at [1339, 400] on button "Next slide" at bounding box center [1333, 404] width 34 height 31
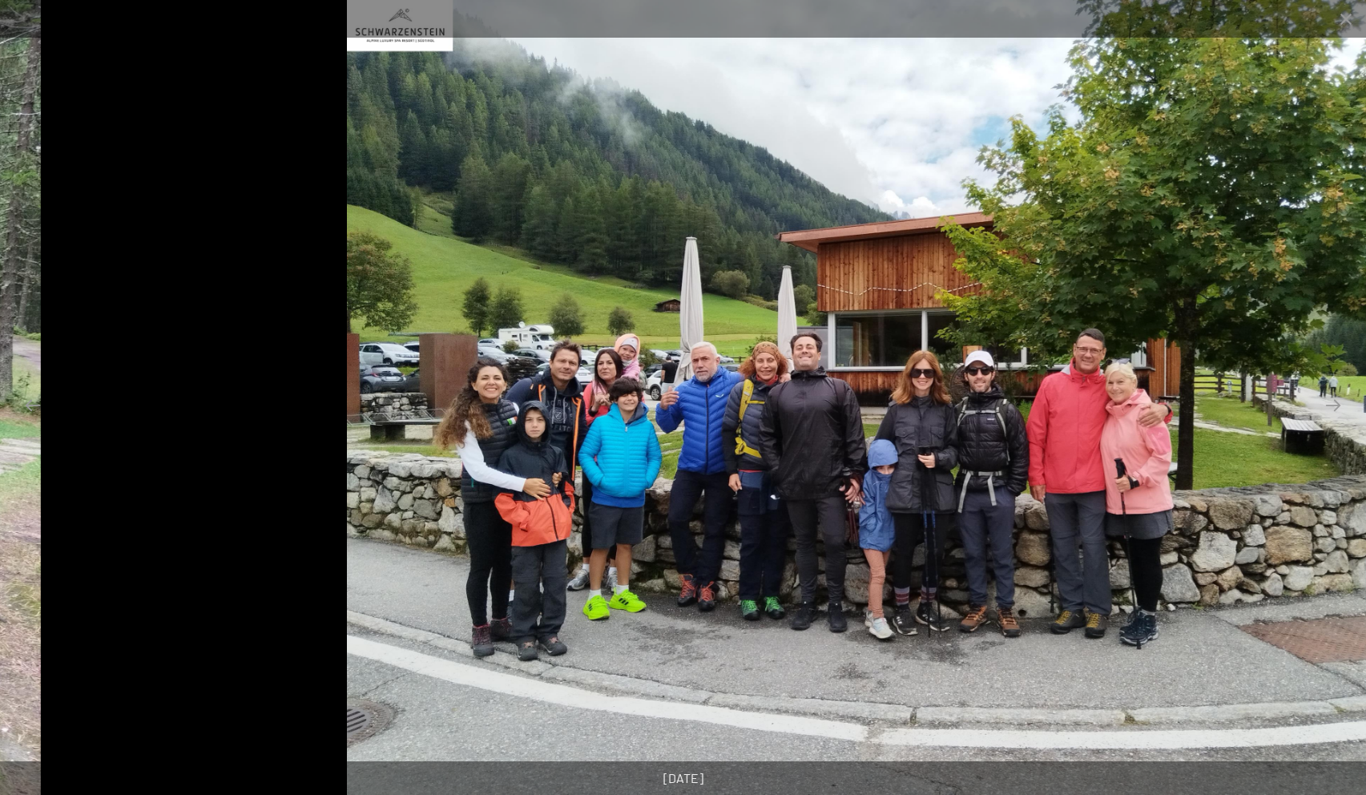
click at [1098, 485] on img at bounding box center [877, 397] width 1060 height 795
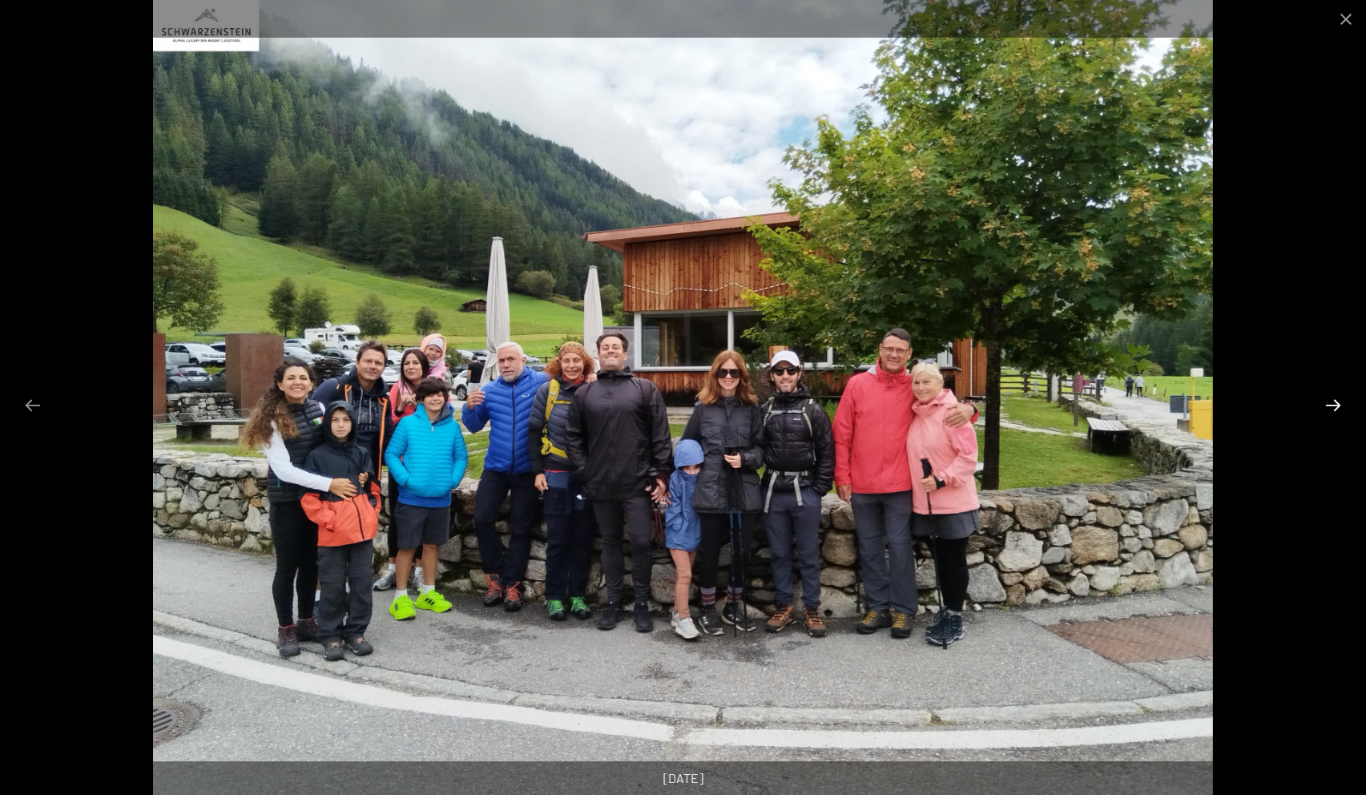
click at [1329, 403] on button "Next slide" at bounding box center [1333, 404] width 34 height 31
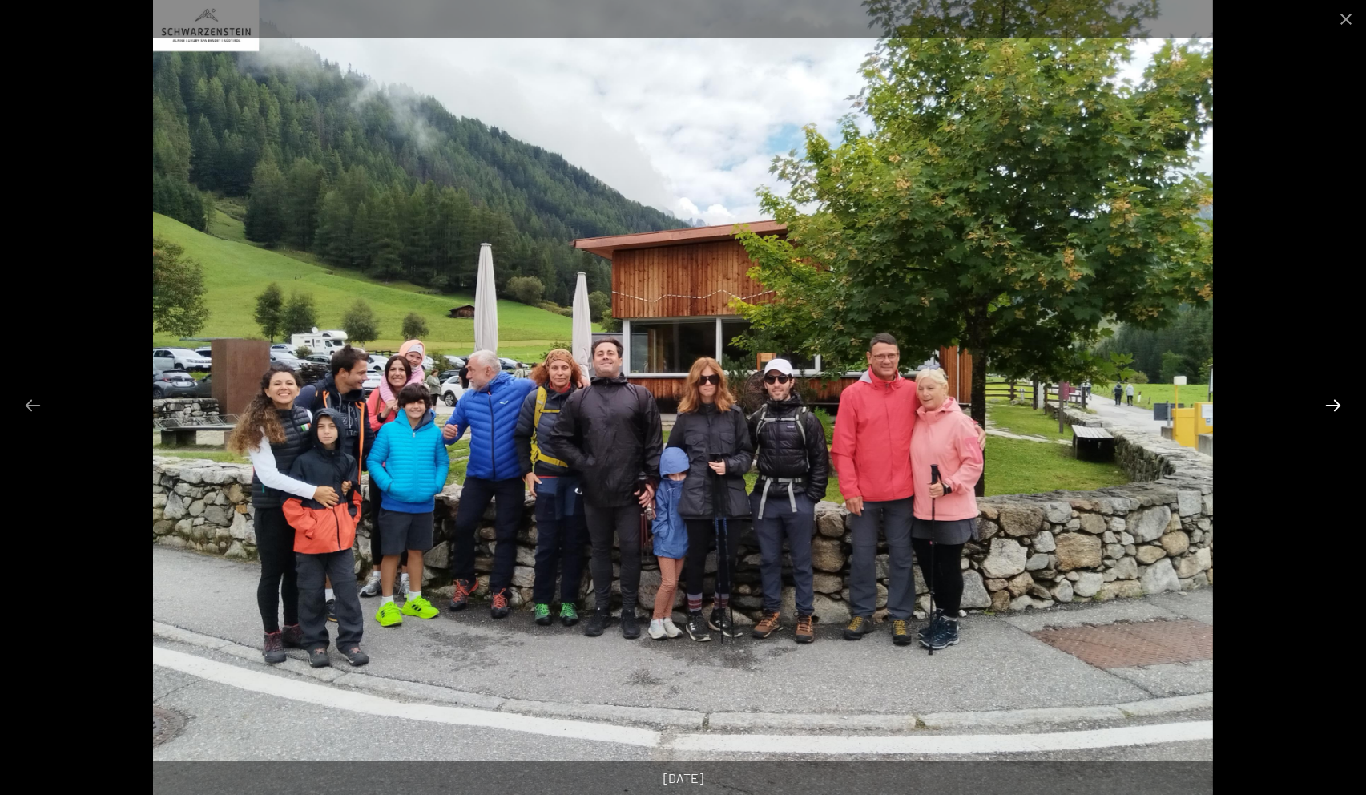
click at [1334, 401] on button "Next slide" at bounding box center [1333, 404] width 34 height 31
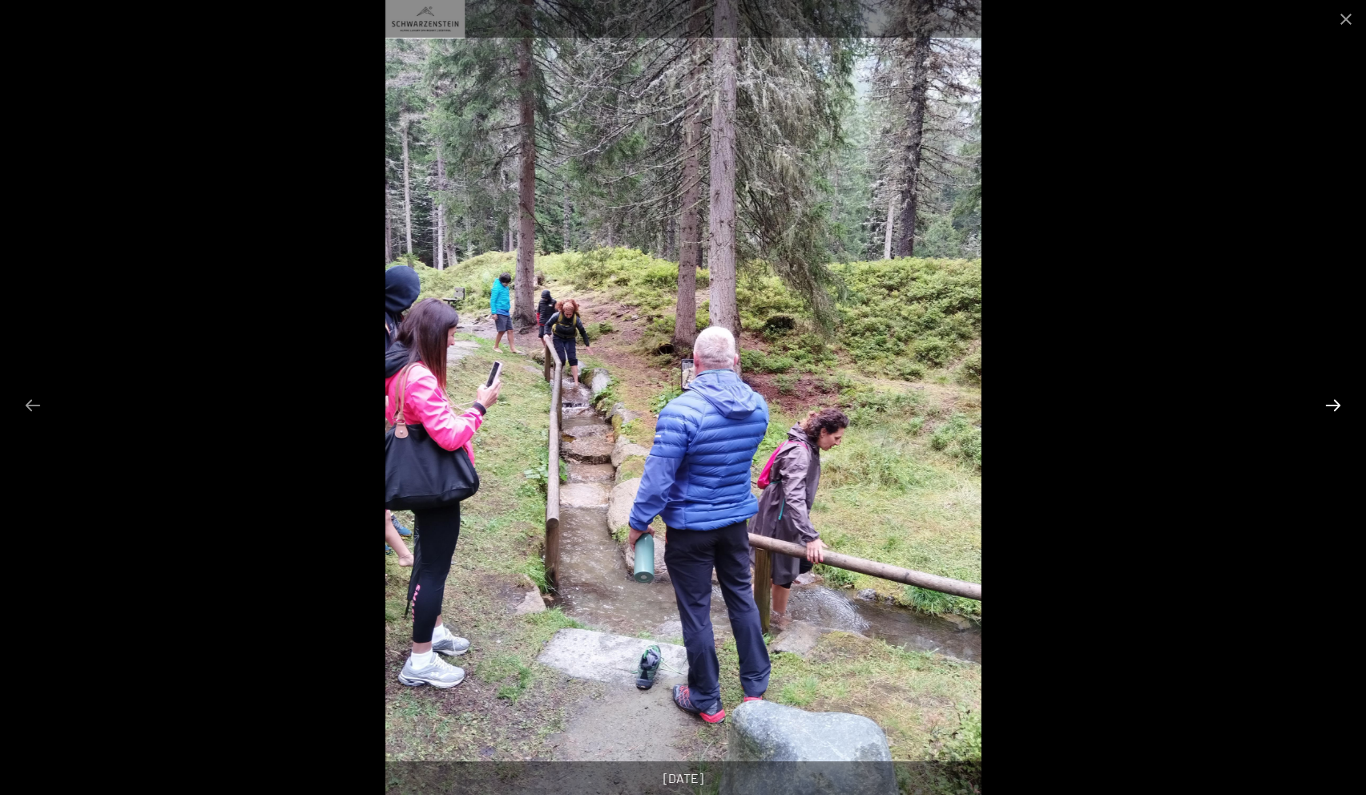
click at [1334, 401] on button "Next slide" at bounding box center [1333, 404] width 34 height 31
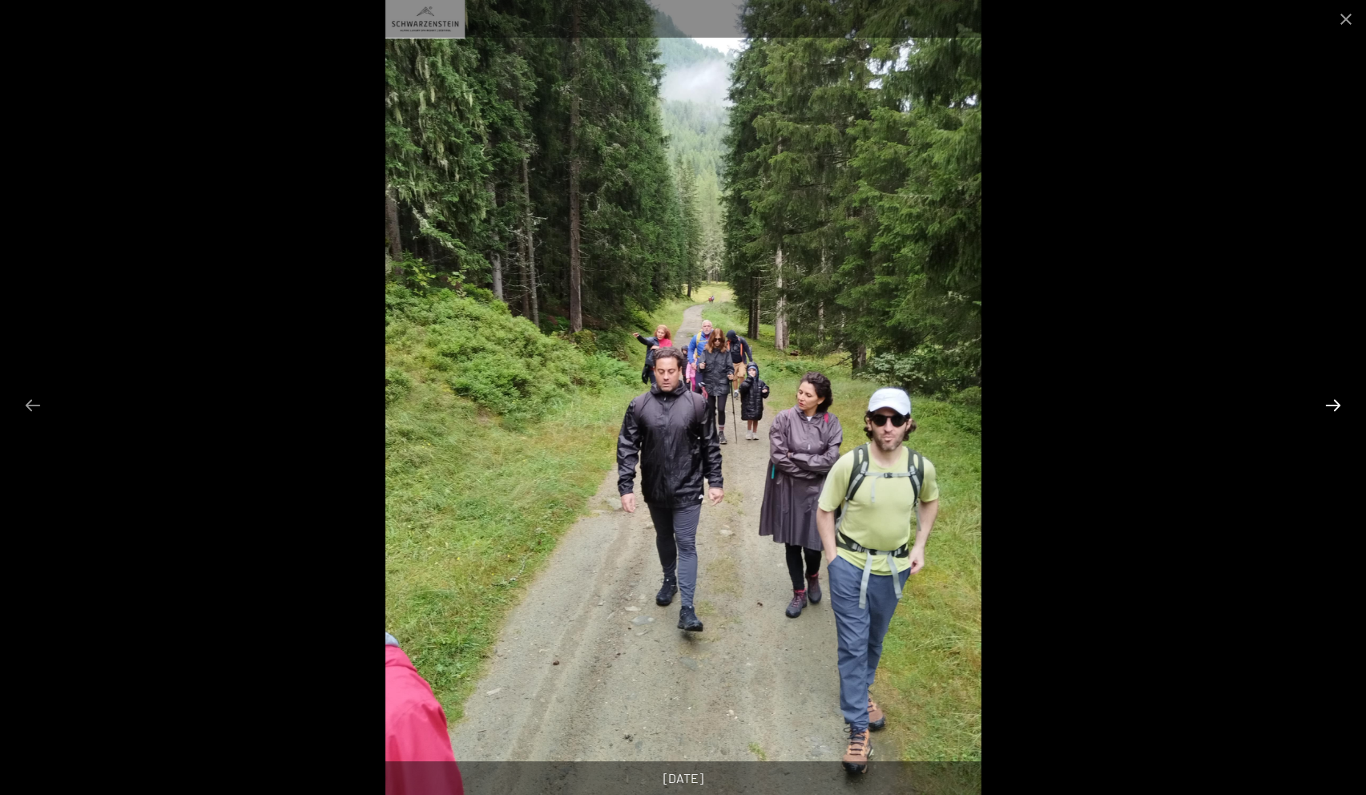
click at [1334, 401] on button "Next slide" at bounding box center [1333, 404] width 34 height 31
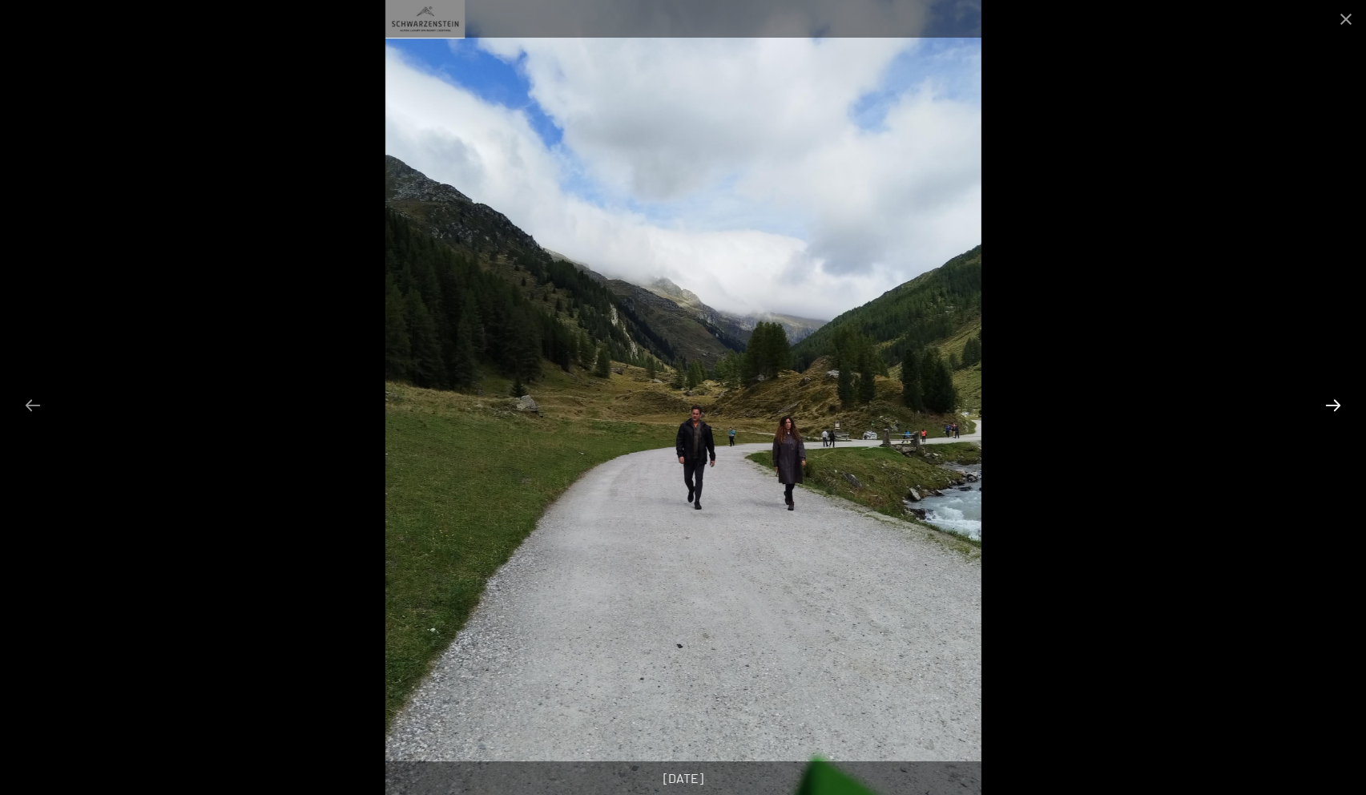
click at [1334, 401] on button "Next slide" at bounding box center [1333, 404] width 34 height 31
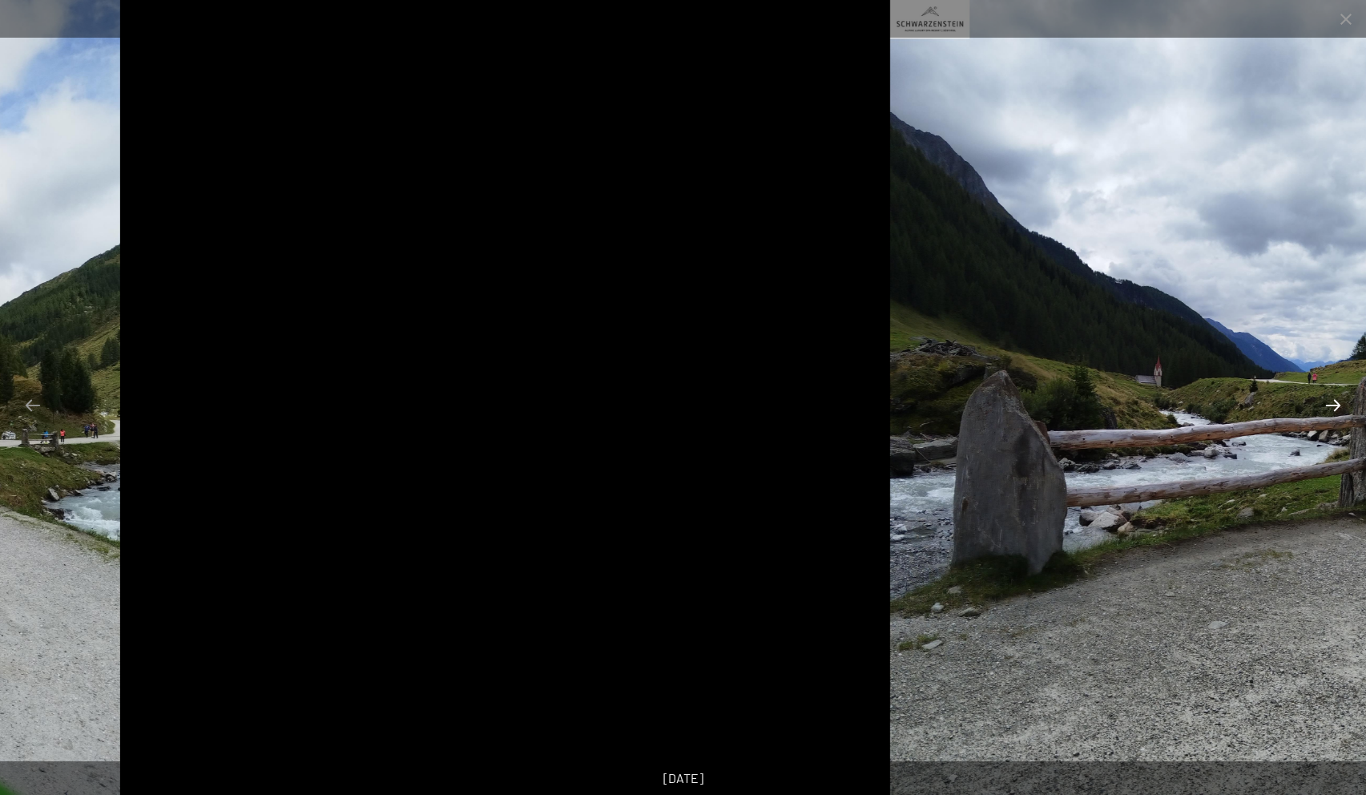
click at [1334, 408] on button "Next slide" at bounding box center [1333, 404] width 34 height 31
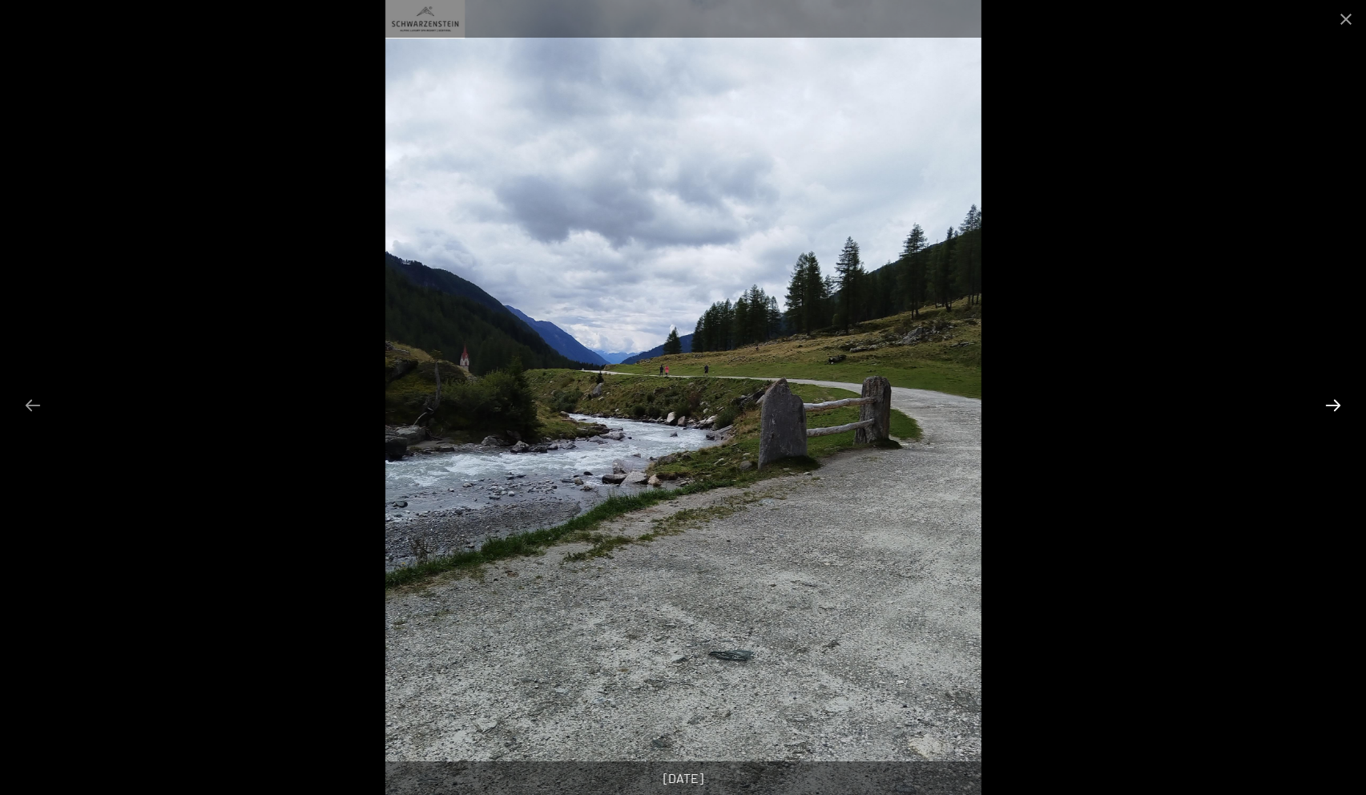
click at [1334, 408] on button "Next slide" at bounding box center [1333, 404] width 34 height 31
